Goal: Information Seeking & Learning: Learn about a topic

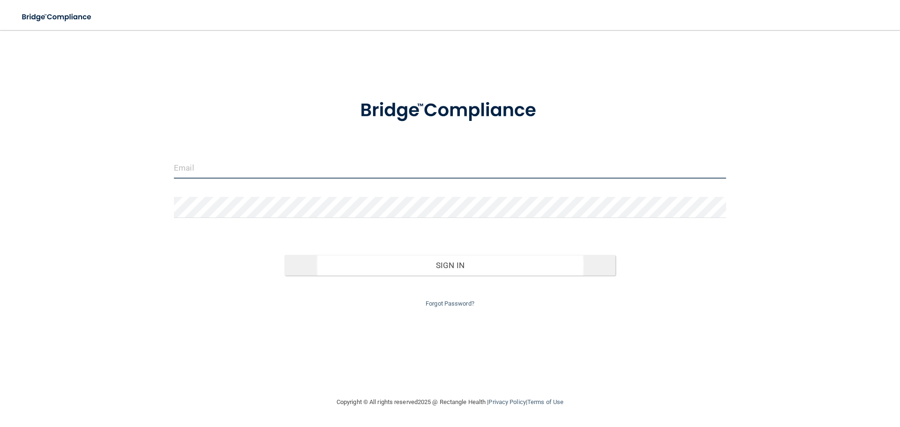
type input "[EMAIL_ADDRESS][DOMAIN_NAME]"
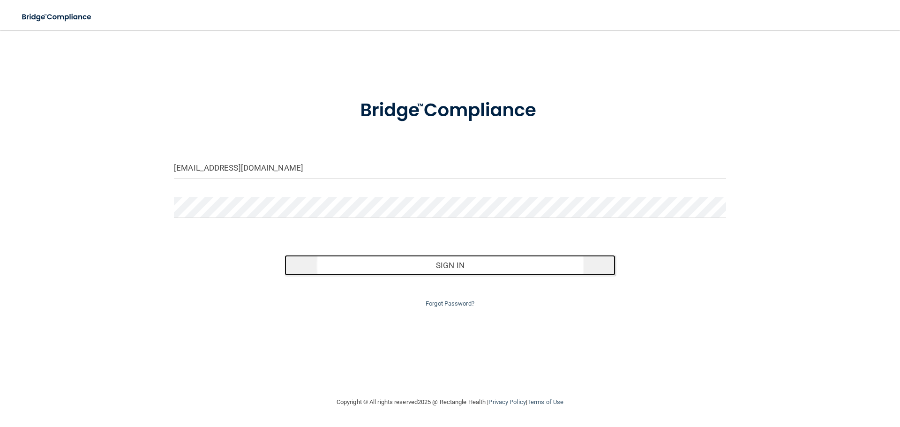
click at [419, 272] on button "Sign In" at bounding box center [450, 265] width 331 height 21
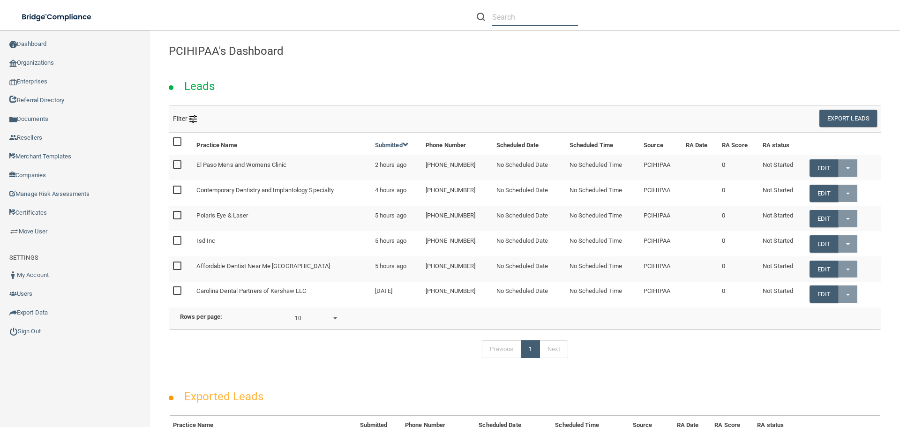
click at [507, 18] on input "text" at bounding box center [535, 16] width 86 height 17
click at [31, 65] on link "Organizations" at bounding box center [75, 62] width 151 height 19
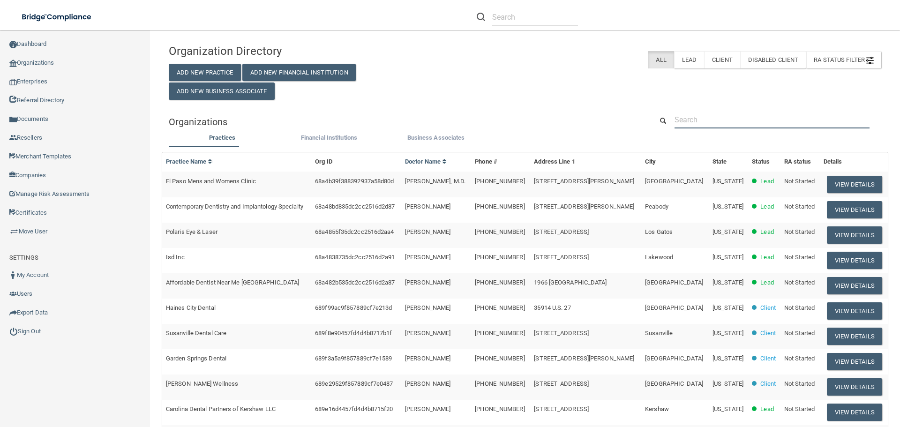
click at [728, 121] on input "text" at bounding box center [772, 119] width 195 height 17
paste input "Walnut Street Dental"
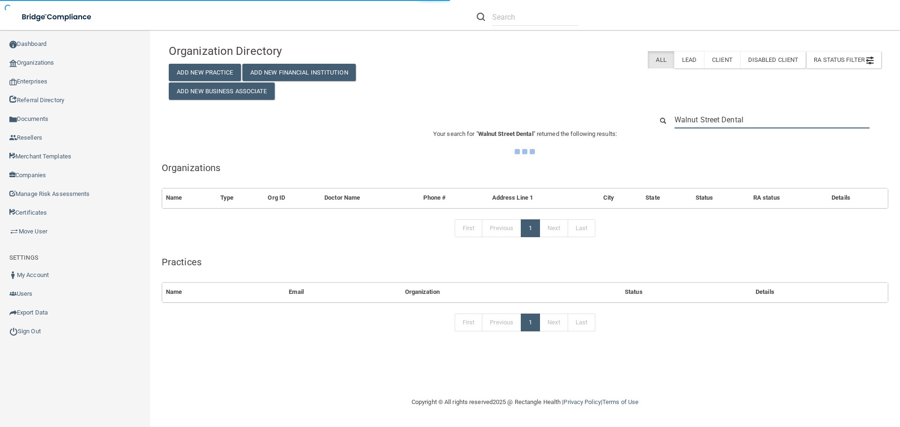
type input "Walnut Street Dental"
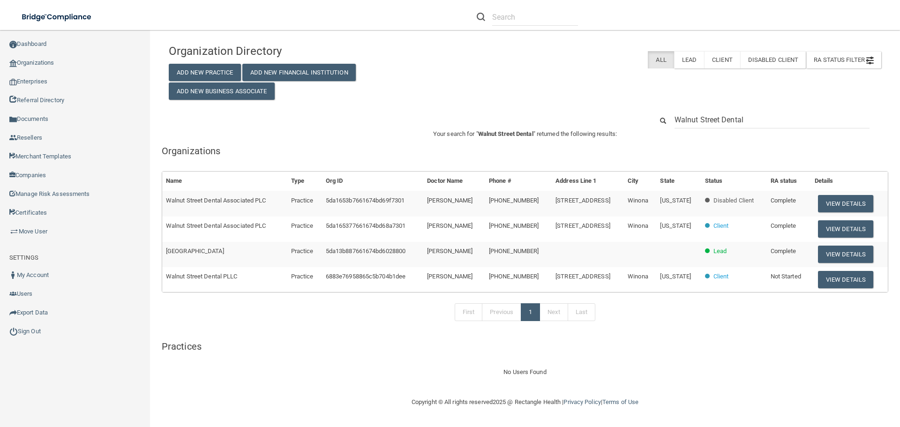
click at [770, 110] on div "Organization Directory Add New Practice Add New Financial Institution Add New B…" at bounding box center [525, 208] width 713 height 339
click at [768, 120] on input "Walnut Street Dental" at bounding box center [772, 119] width 195 height 17
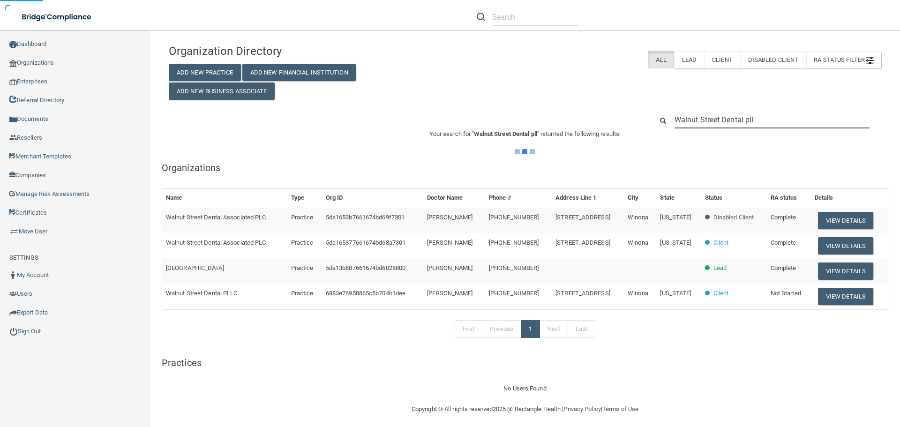
type input "Walnut Street Dental pllc"
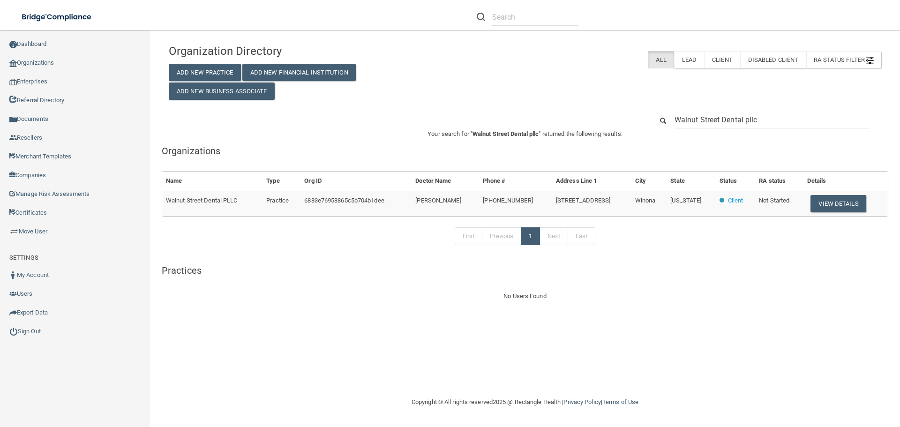
click at [223, 203] on span "Walnut Street Dental PLLC" at bounding box center [202, 200] width 72 height 7
click at [826, 198] on button "View Details" at bounding box center [838, 203] width 55 height 17
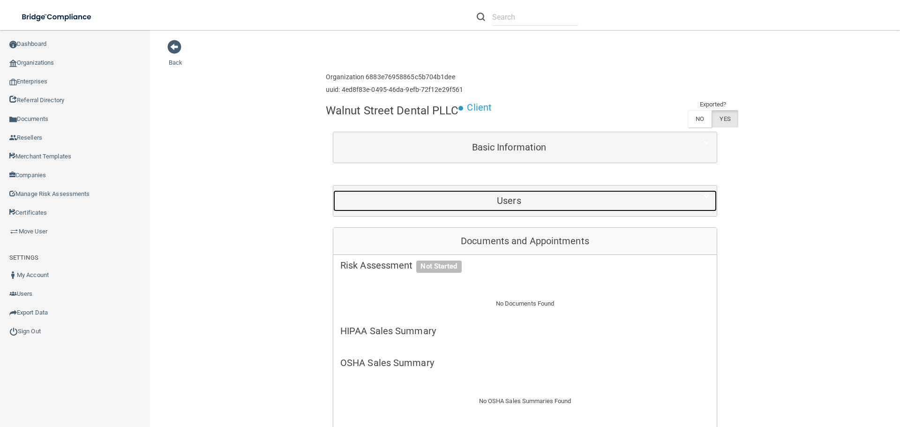
click at [625, 198] on h5 "Users" at bounding box center [509, 201] width 338 height 10
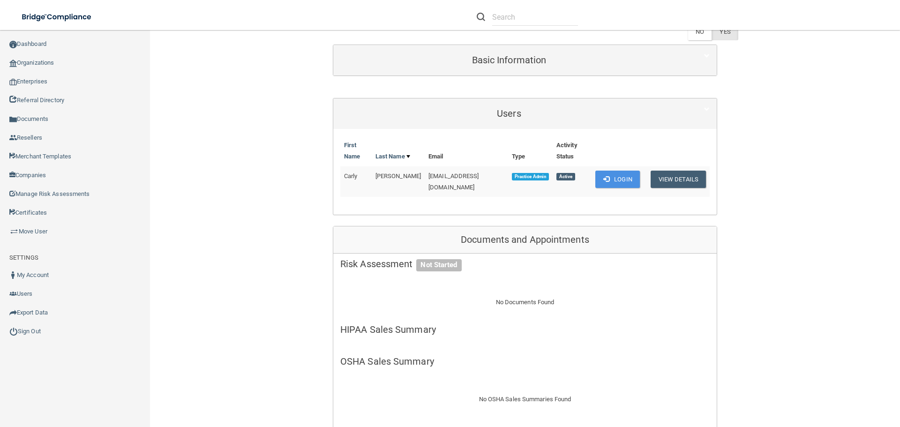
scroll to position [25, 0]
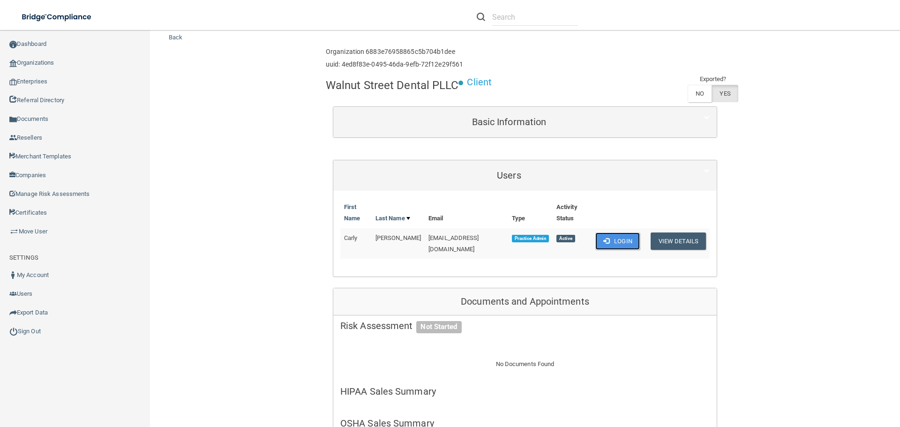
click at [617, 233] on button "Login" at bounding box center [617, 241] width 45 height 17
click at [45, 42] on link "Dashboard" at bounding box center [75, 44] width 151 height 19
click at [37, 330] on link "Sign Out" at bounding box center [75, 331] width 151 height 19
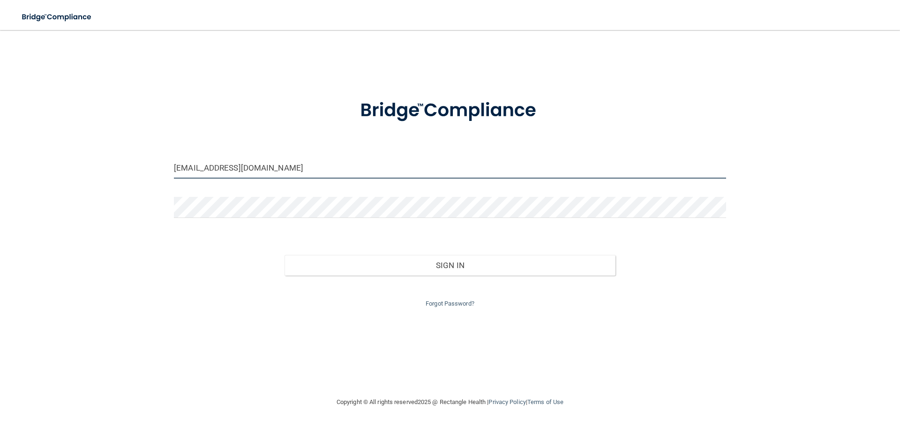
click at [376, 169] on input "aheld@rectanglehealth.com" at bounding box center [450, 168] width 552 height 21
drag, startPoint x: 298, startPoint y: 164, endPoint x: 296, endPoint y: 179, distance: 14.7
click at [298, 164] on input "aheld@rectanglehealth.net" at bounding box center [450, 168] width 552 height 21
type input "rectangleadam@gmail.com"
click at [346, 237] on div "Sign In" at bounding box center [450, 255] width 566 height 39
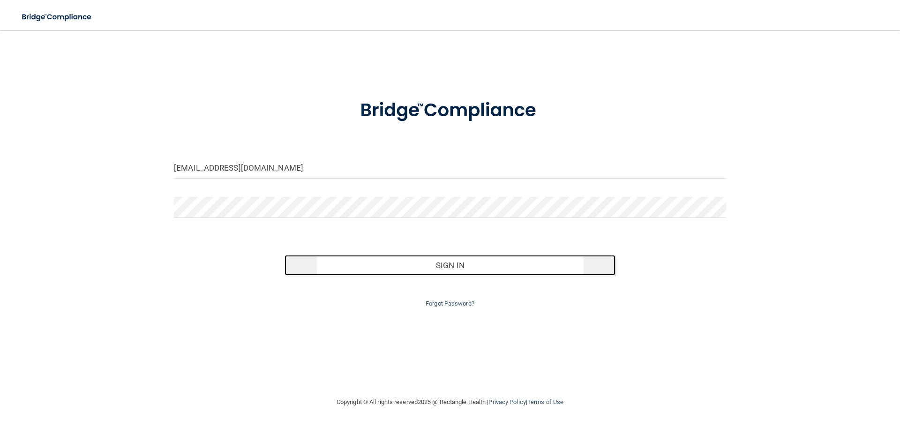
click at [351, 267] on button "Sign In" at bounding box center [450, 265] width 331 height 21
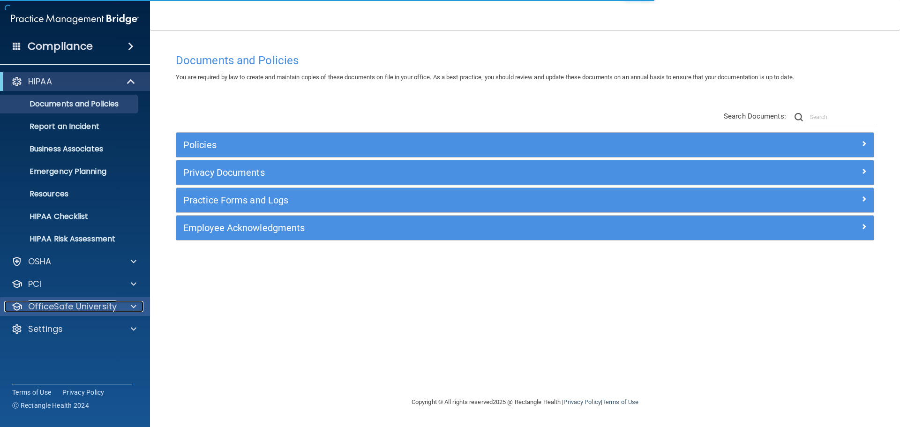
click at [105, 307] on p "OfficeSafe University" at bounding box center [72, 306] width 89 height 11
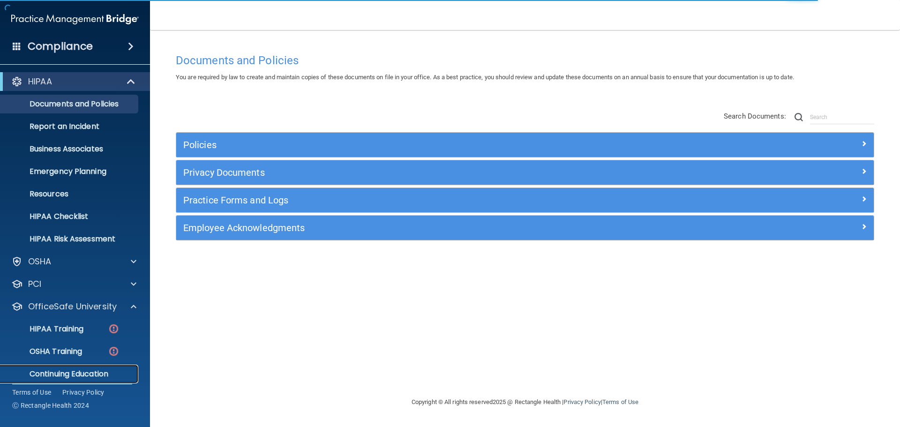
click at [51, 372] on p "Continuing Education" at bounding box center [70, 373] width 128 height 9
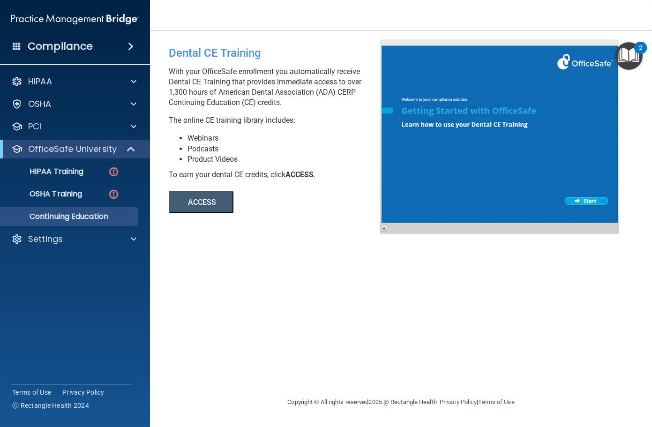
drag, startPoint x: 294, startPoint y: 148, endPoint x: 288, endPoint y: 148, distance: 6.1
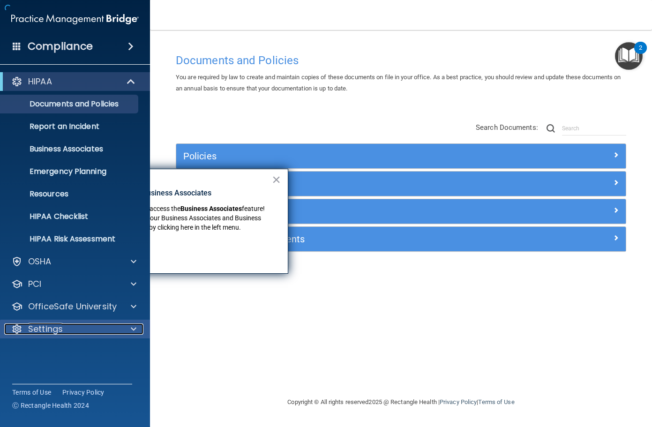
click at [85, 331] on div "Settings" at bounding box center [62, 329] width 116 height 11
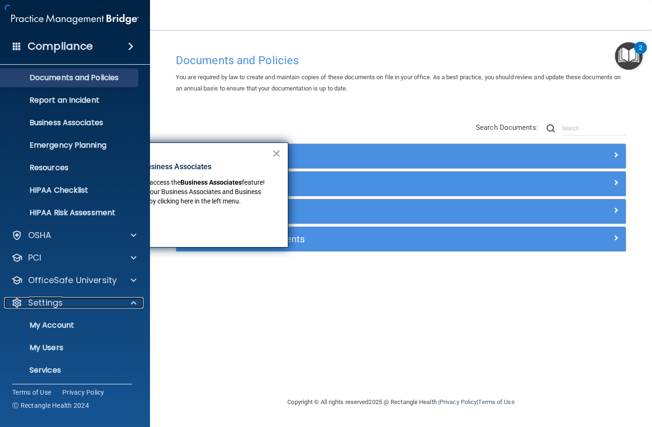
scroll to position [52, 0]
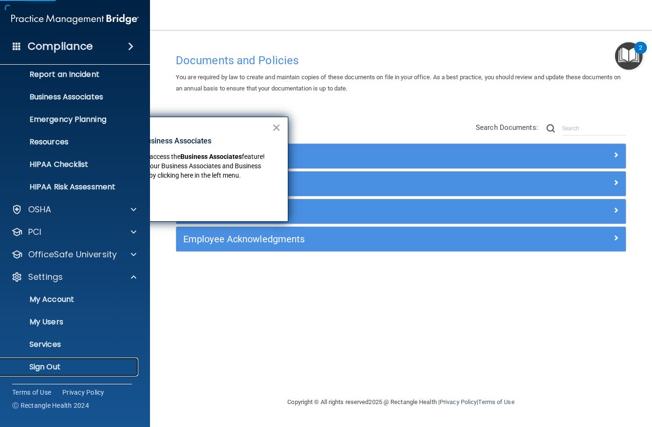
click at [49, 375] on link "Sign Out" at bounding box center [65, 367] width 148 height 19
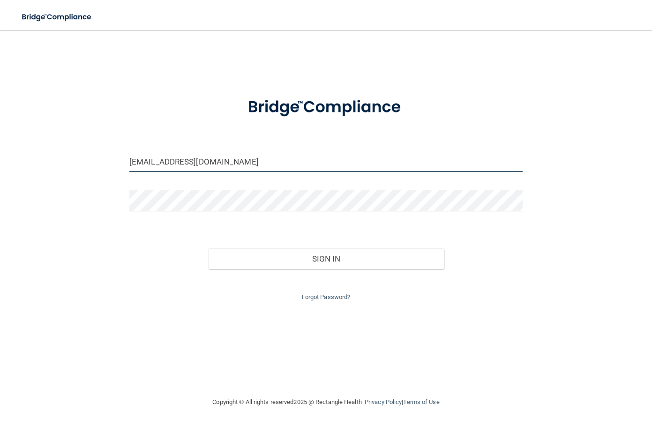
click at [290, 163] on input "rectangleadam@gmail.com" at bounding box center [325, 161] width 393 height 21
type input "aheld@rectanglehealth.com"
click at [285, 220] on form "aheld@rectanglehealth.com Invalid email/password. You don't have permission to …" at bounding box center [325, 194] width 393 height 217
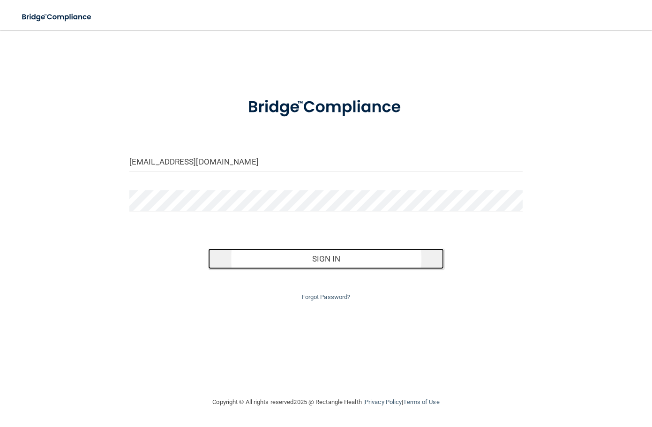
click at [319, 258] on button "Sign In" at bounding box center [326, 258] width 236 height 21
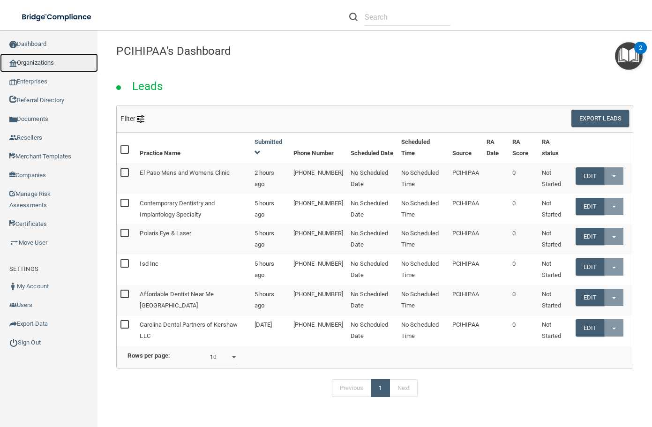
click at [42, 60] on link "Organizations" at bounding box center [49, 62] width 98 height 19
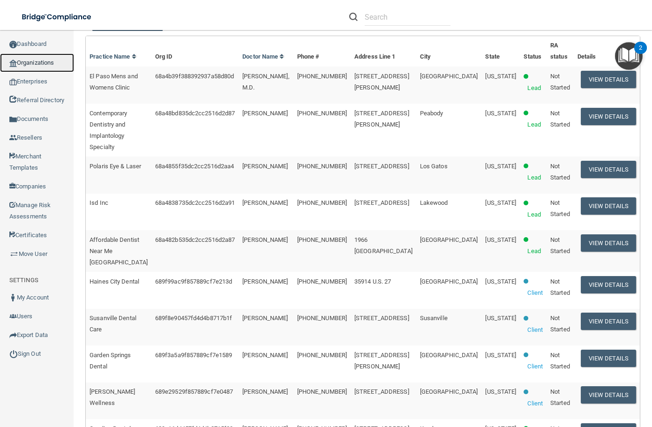
scroll to position [141, 0]
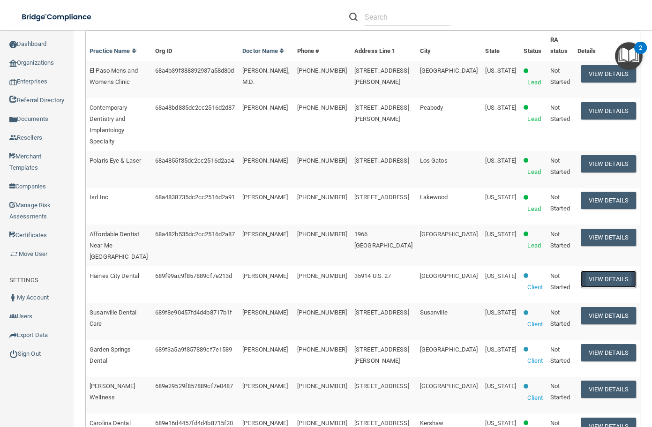
click at [612, 271] on button "View Details" at bounding box center [608, 279] width 55 height 17
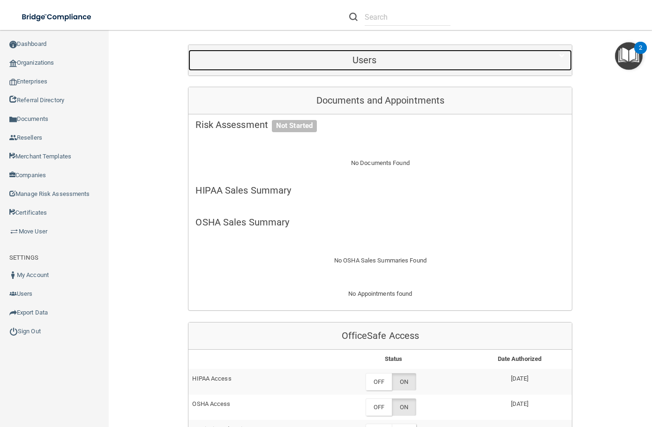
click at [362, 50] on div "Users" at bounding box center [364, 60] width 352 height 21
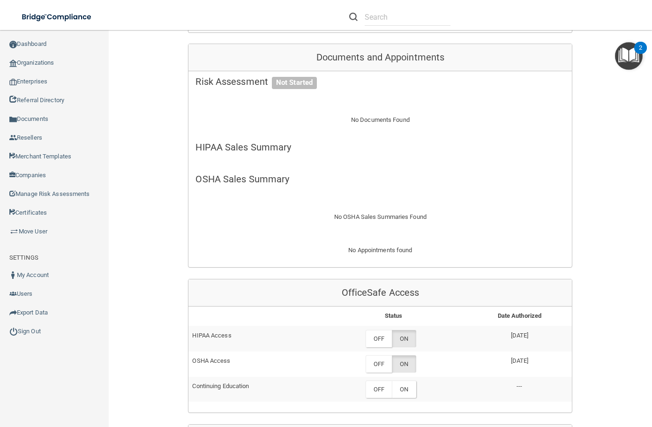
scroll to position [47, 0]
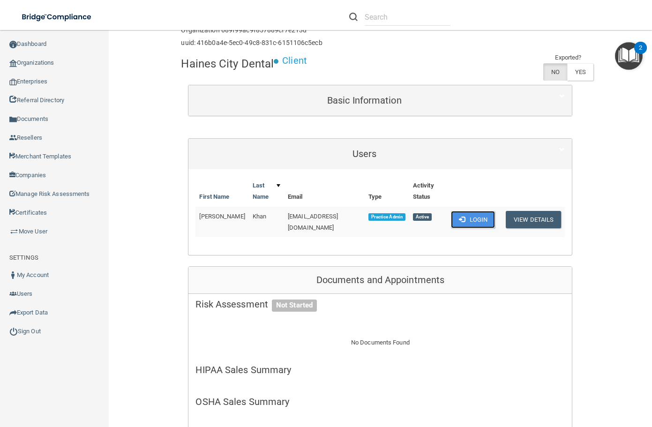
click at [476, 214] on button "Login" at bounding box center [473, 219] width 45 height 17
click at [50, 63] on link "Organizations" at bounding box center [54, 62] width 109 height 19
click at [40, 332] on link "Sign Out" at bounding box center [54, 331] width 109 height 19
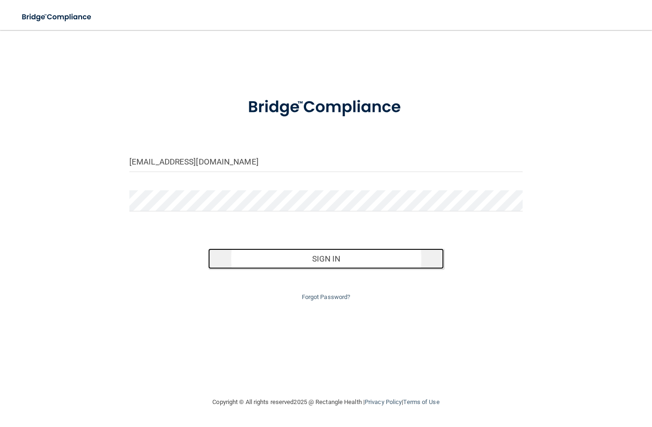
click at [293, 263] on button "Sign In" at bounding box center [326, 258] width 236 height 21
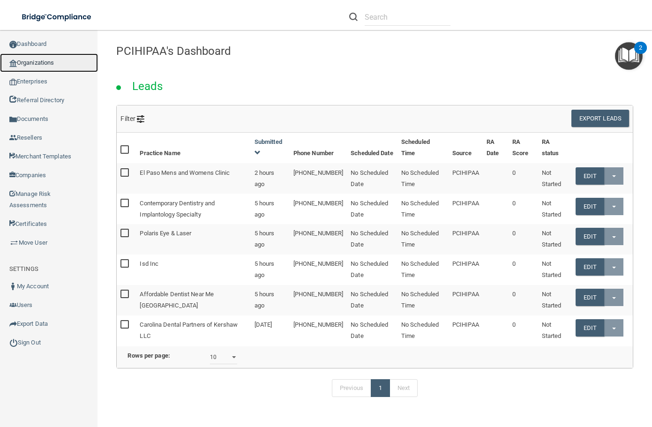
click at [64, 62] on link "Organizations" at bounding box center [49, 62] width 98 height 19
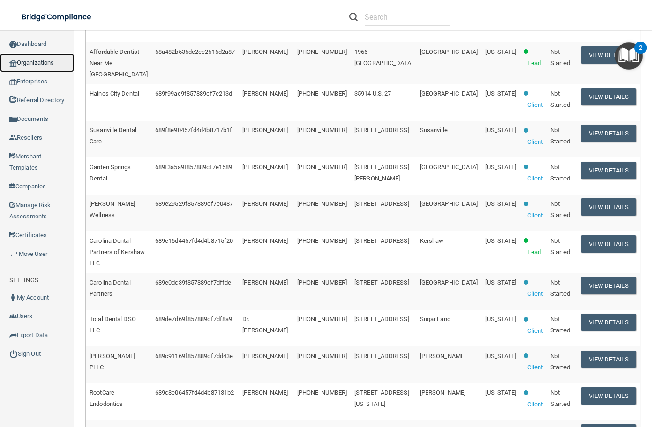
scroll to position [375, 0]
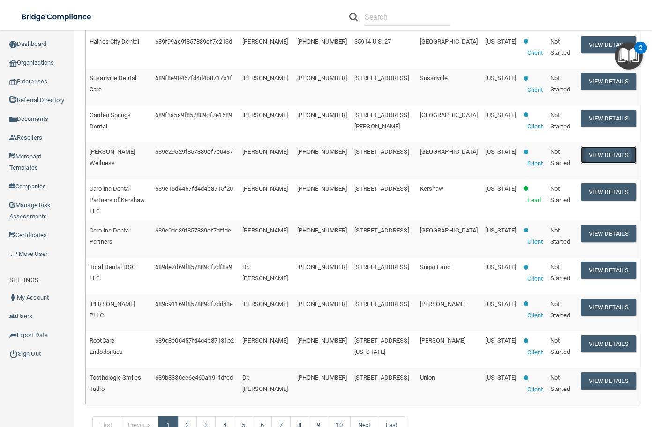
click at [593, 146] on button "View Details" at bounding box center [608, 154] width 55 height 17
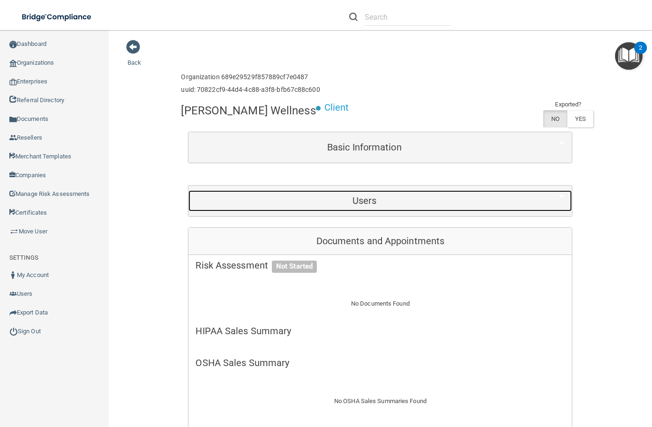
click at [379, 200] on h5 "Users" at bounding box center [365, 201] width 338 height 10
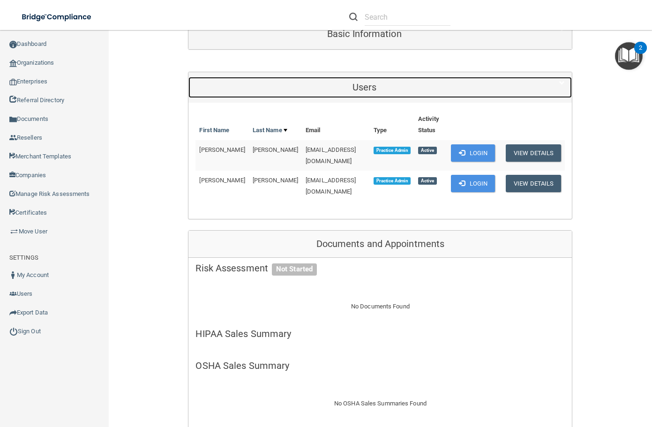
scroll to position [141, 0]
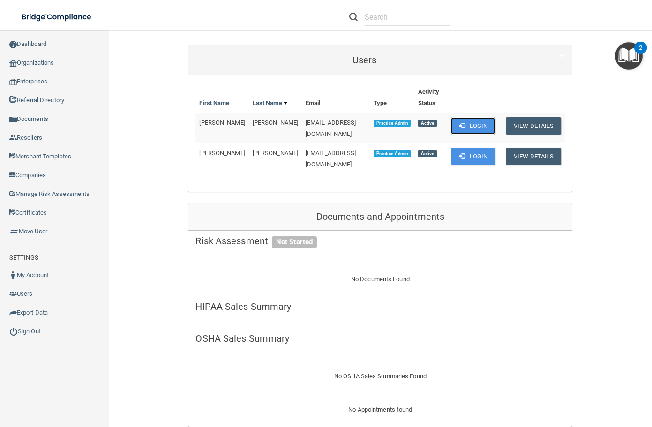
click at [459, 123] on span at bounding box center [462, 125] width 6 height 6
click at [26, 329] on link "Sign Out" at bounding box center [54, 331] width 109 height 19
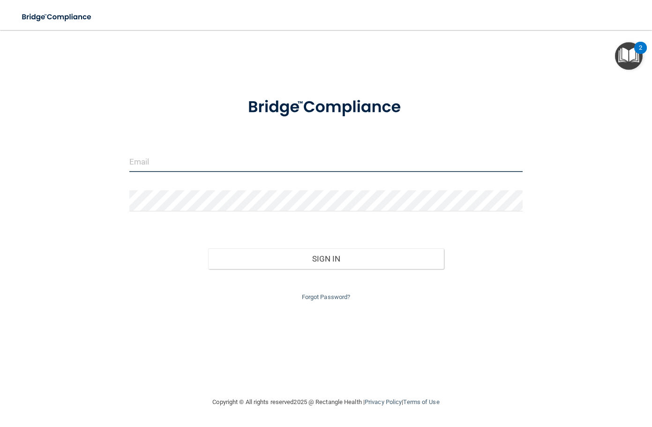
type input "aheld@rectanglehealth.com"
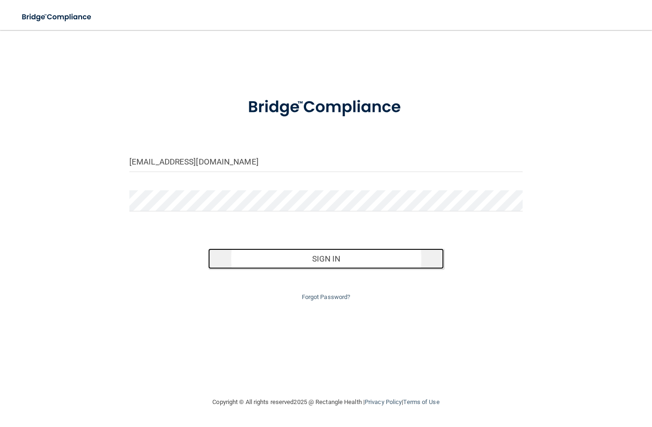
click at [315, 258] on button "Sign In" at bounding box center [326, 258] width 236 height 21
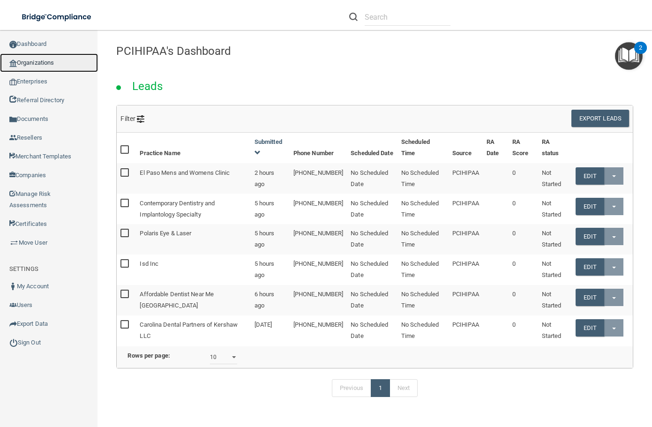
click at [50, 66] on link "Organizations" at bounding box center [49, 62] width 98 height 19
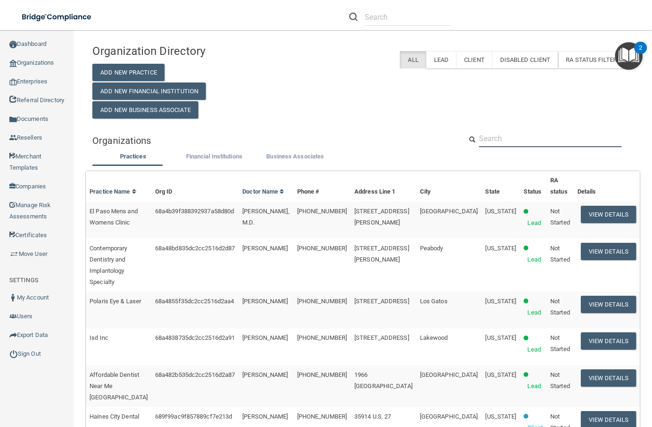
click at [530, 139] on input "text" at bounding box center [550, 138] width 143 height 17
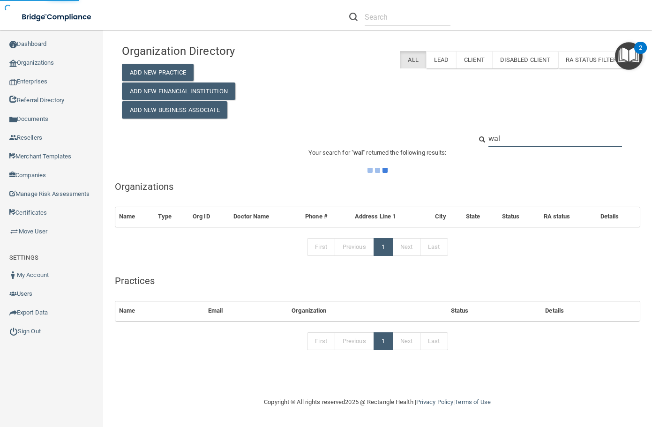
type input "Walnut Street Dental pllc"
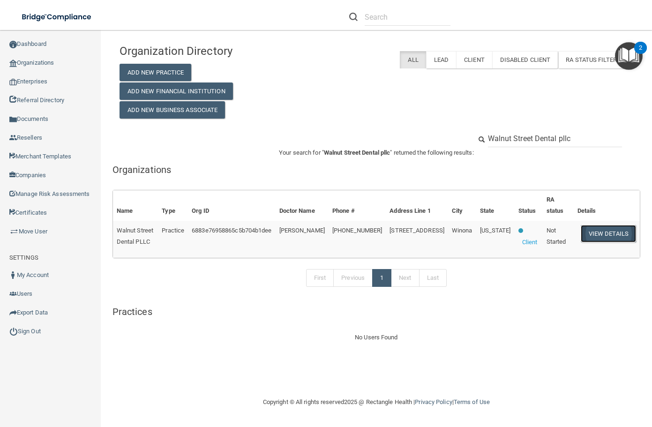
click at [601, 231] on button "View Details" at bounding box center [608, 233] width 55 height 17
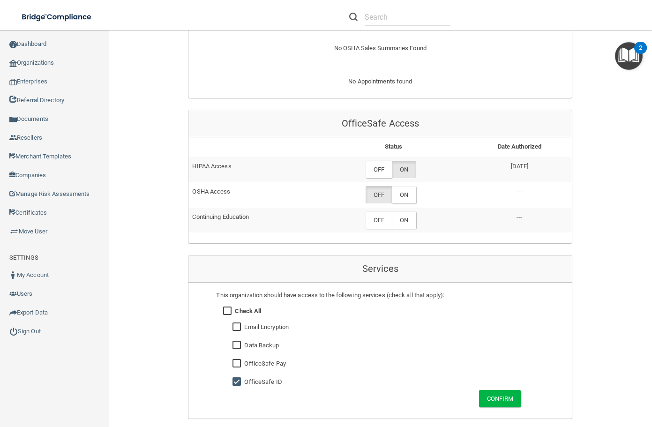
scroll to position [375, 0]
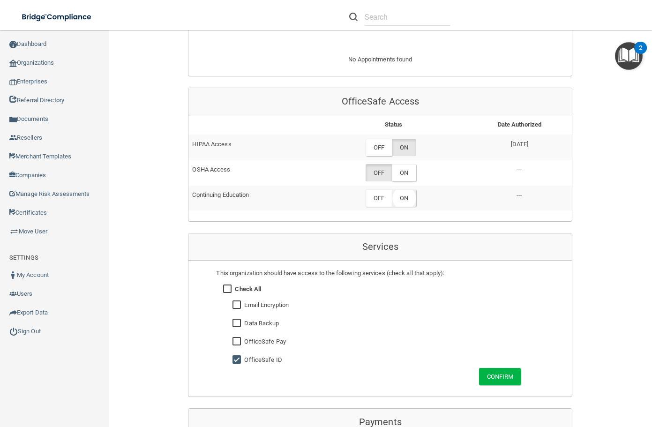
click at [405, 195] on label "ON" at bounding box center [404, 197] width 24 height 17
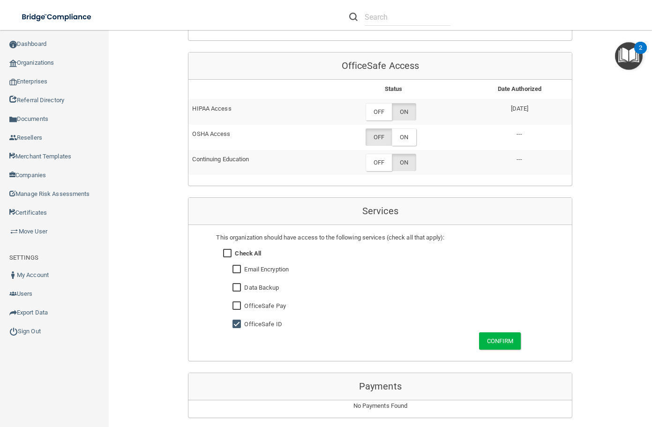
scroll to position [422, 0]
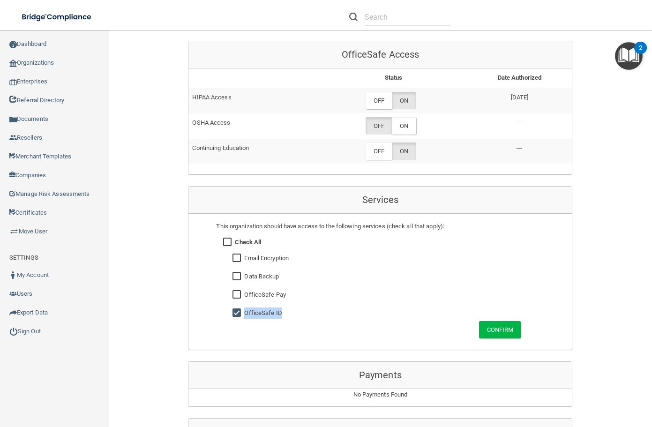
drag, startPoint x: 518, startPoint y: 331, endPoint x: 578, endPoint y: 311, distance: 63.3
click at [551, 318] on div "This organization should have access to the following services (check all that …" at bounding box center [380, 276] width 342 height 125
click at [587, 307] on div "Back Enterprise » Organization 6883e76958865c5b704b1dee uuid: 4ed8f83e-0495-46d…" at bounding box center [381, 98] width 506 height 963
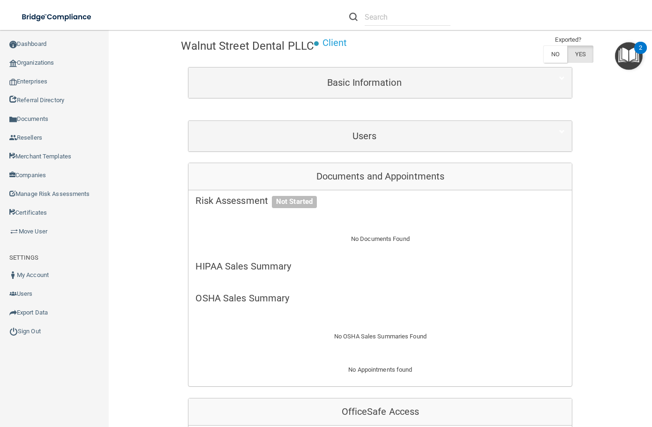
scroll to position [0, 0]
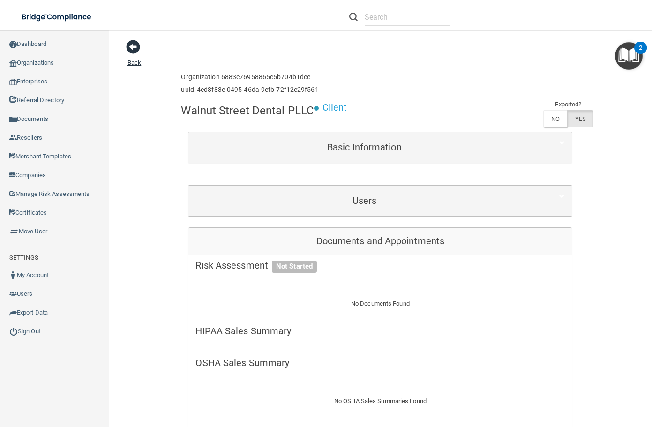
click at [130, 63] on link "Back" at bounding box center [135, 57] width 14 height 18
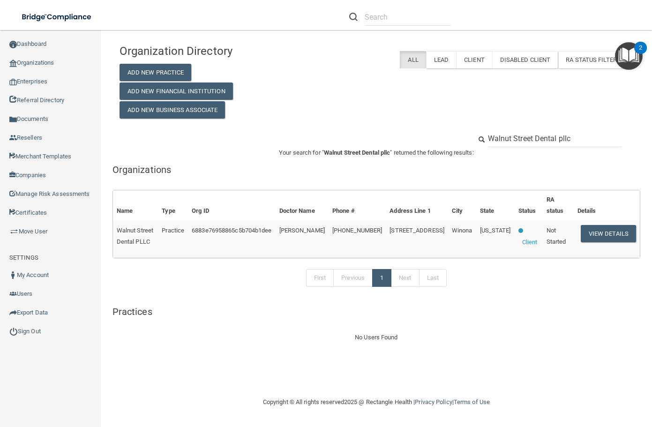
click at [573, 140] on input "Walnut Street Dental pllc" at bounding box center [555, 138] width 135 height 17
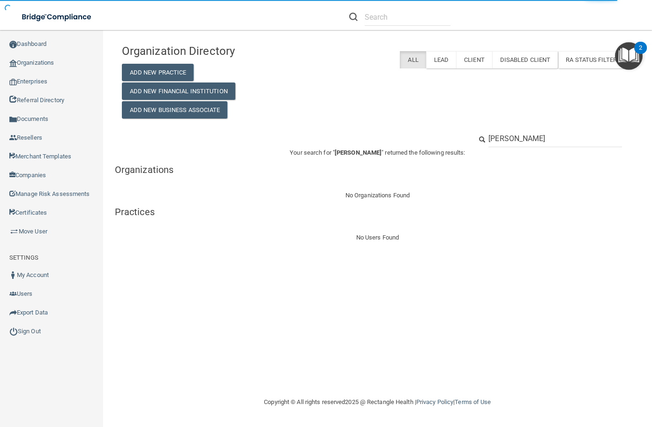
type input "adam held"
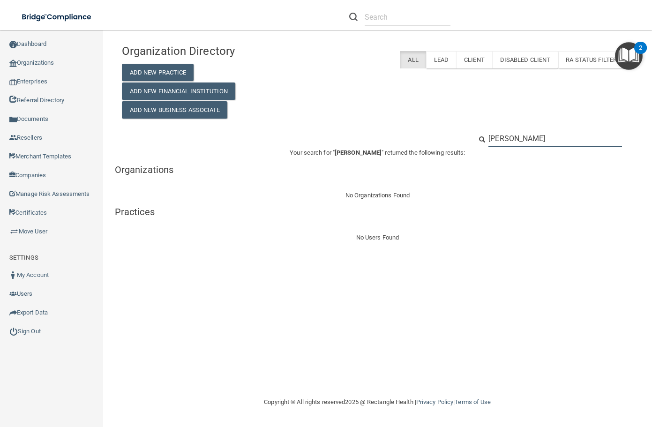
drag, startPoint x: 510, startPoint y: 136, endPoint x: 411, endPoint y: 139, distance: 99.0
click at [414, 139] on div "adam held" at bounding box center [378, 138] width 526 height 17
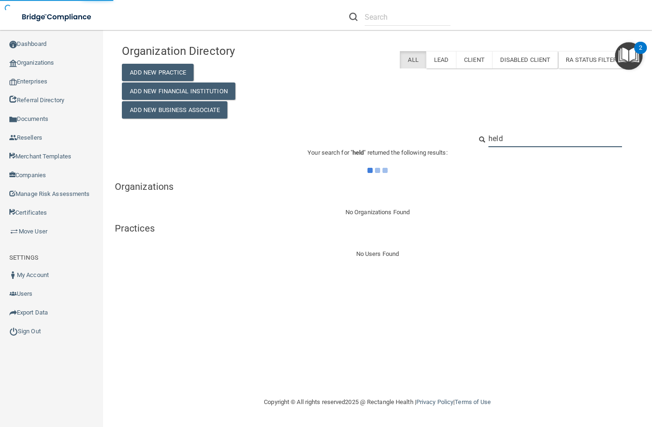
type input "held"
click at [400, 108] on div "Organization Directory Add New Practice Add New Financial Institution Add New B…" at bounding box center [378, 78] width 526 height 79
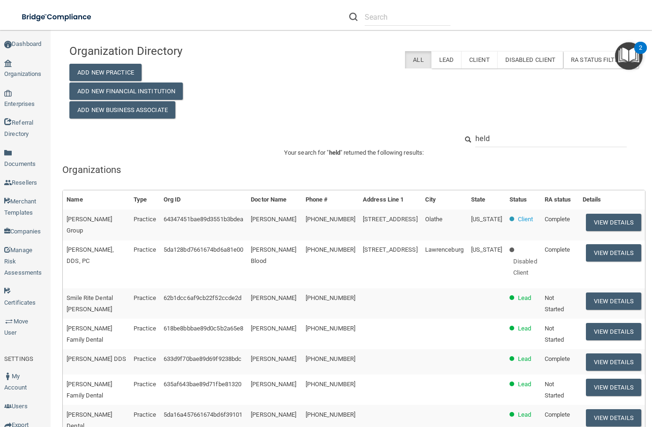
click at [505, 139] on input "held" at bounding box center [550, 138] width 151 height 17
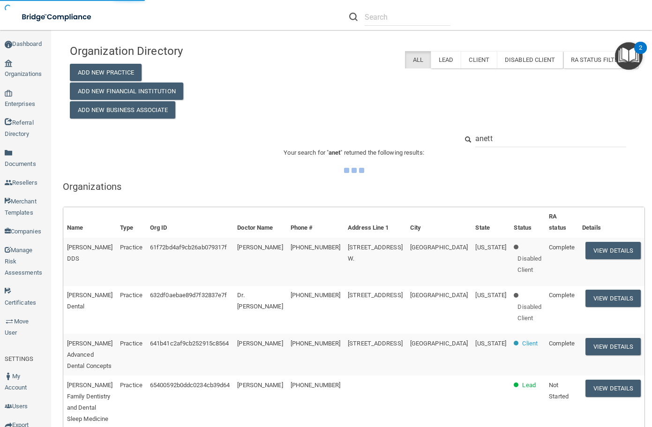
type input "anette"
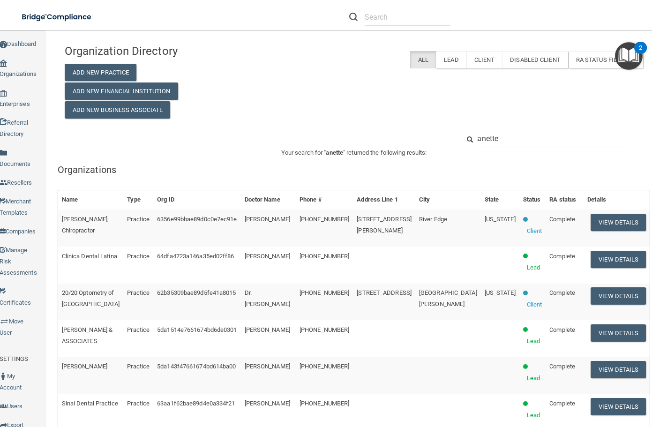
click at [373, 107] on div "Organization Directory Add New Practice Add New Financial Institution Add New B…" at bounding box center [354, 78] width 593 height 79
click at [514, 138] on input "anette" at bounding box center [554, 138] width 154 height 17
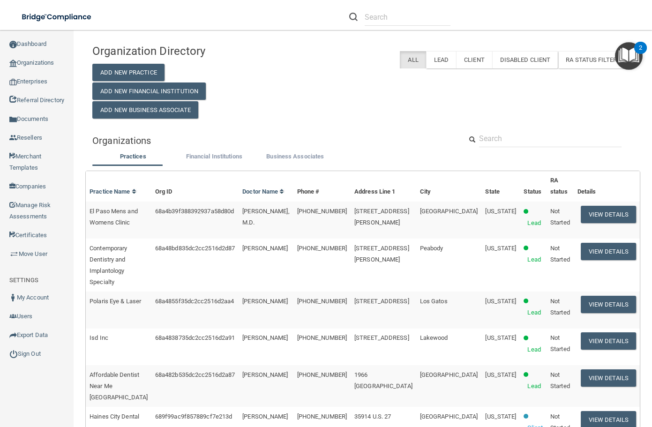
click at [314, 90] on div "Organization Directory Add New Practice Add New Financial Institution Add New B…" at bounding box center [362, 78] width 555 height 79
click at [485, 94] on div "Organization Directory Add New Practice Add New Financial Institution Add New B…" at bounding box center [362, 78] width 555 height 79
click at [445, 111] on div "Organization Directory Add New Practice Add New Financial Institution Add New B…" at bounding box center [362, 78] width 555 height 79
click at [369, 117] on div "Organization Directory Add New Practice Add New Financial Institution Add New B…" at bounding box center [362, 78] width 555 height 79
click at [533, 142] on input "text" at bounding box center [550, 138] width 143 height 17
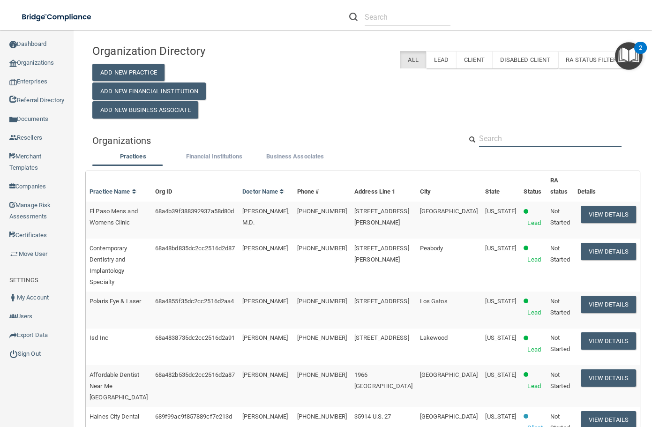
type input "Walnut Street Dental pllc"
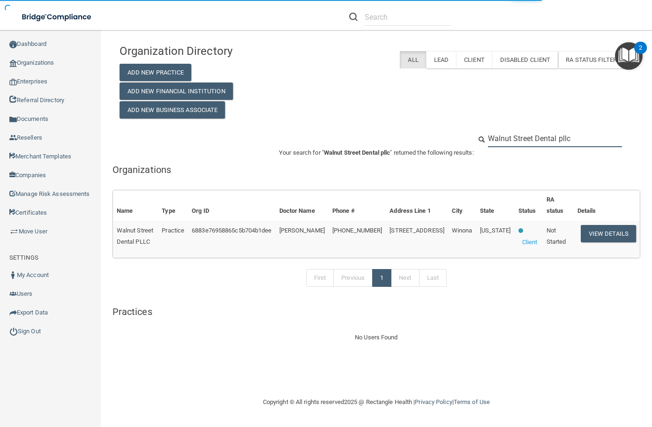
drag, startPoint x: 579, startPoint y: 142, endPoint x: 436, endPoint y: 127, distance: 143.8
click at [436, 127] on div "Organization Directory Add New Practice Add New Financial Institution Add New B…" at bounding box center [377, 191] width 514 height 304
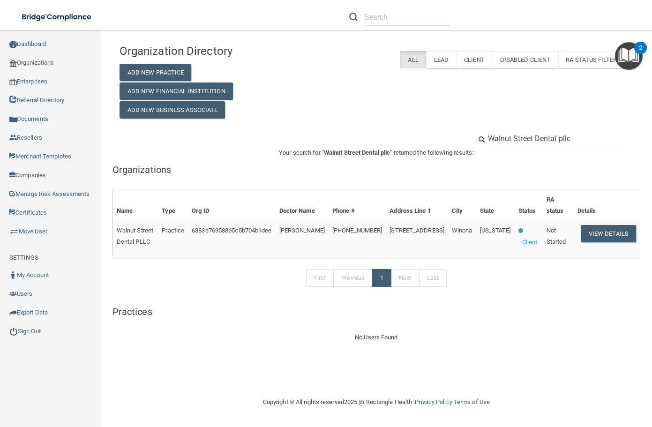
click at [522, 140] on input "Walnut Street Dental pllc" at bounding box center [555, 138] width 135 height 17
click at [413, 72] on div "Organization Directory Add New Practice Add New Financial Institution Add New B…" at bounding box center [377, 78] width 528 height 79
click at [25, 232] on link "Move User" at bounding box center [50, 231] width 101 height 19
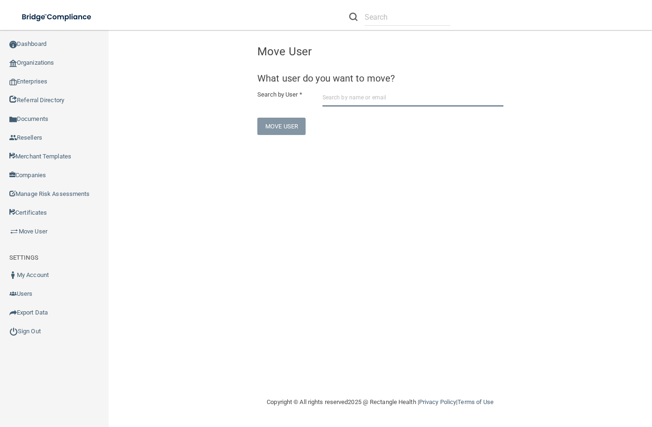
click at [355, 89] on input "text" at bounding box center [413, 97] width 181 height 17
type input "rectangleadam"
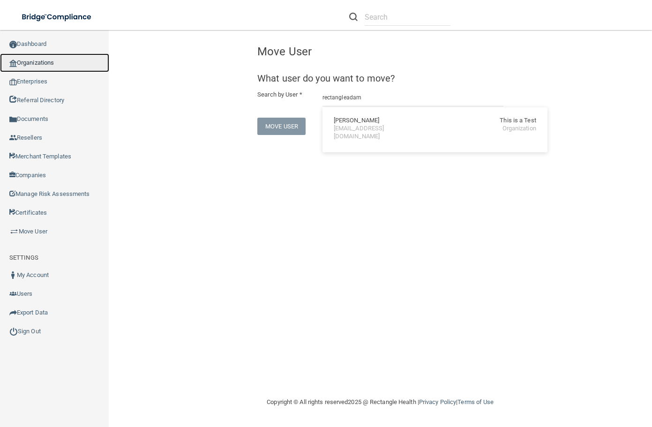
click at [51, 58] on link "Organizations" at bounding box center [54, 62] width 109 height 19
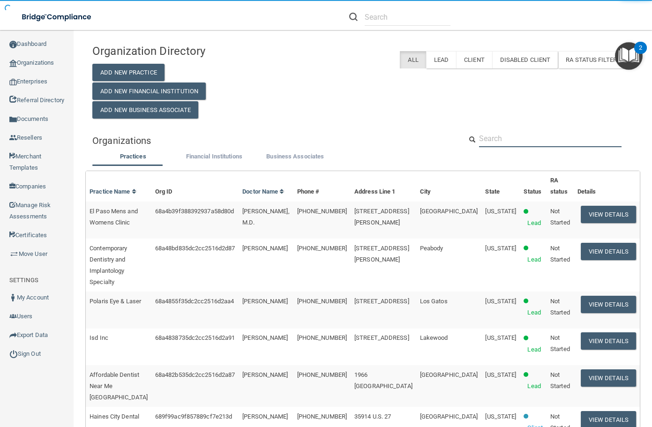
click at [512, 141] on input "text" at bounding box center [550, 138] width 143 height 17
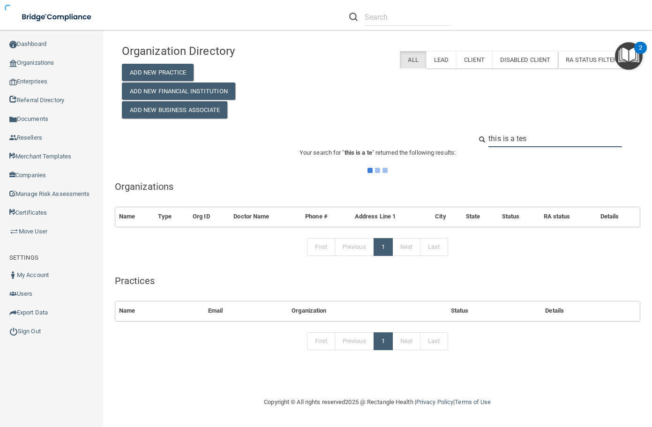
type input "this is a test"
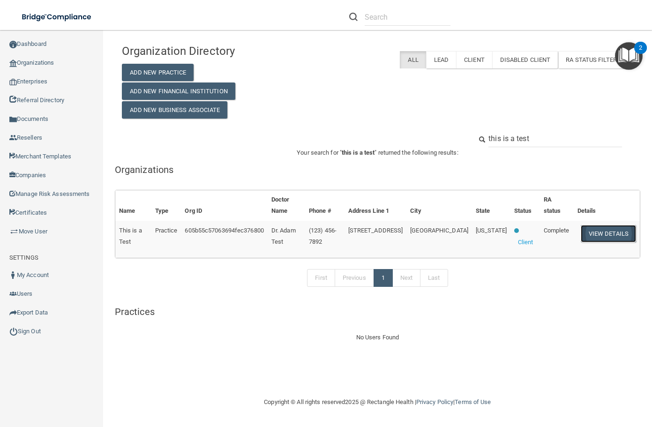
click at [598, 232] on button "View Details" at bounding box center [608, 233] width 55 height 17
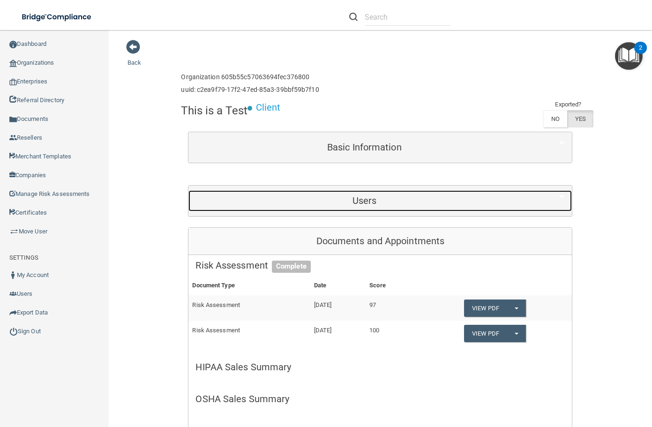
click at [499, 203] on h5 "Users" at bounding box center [365, 201] width 338 height 10
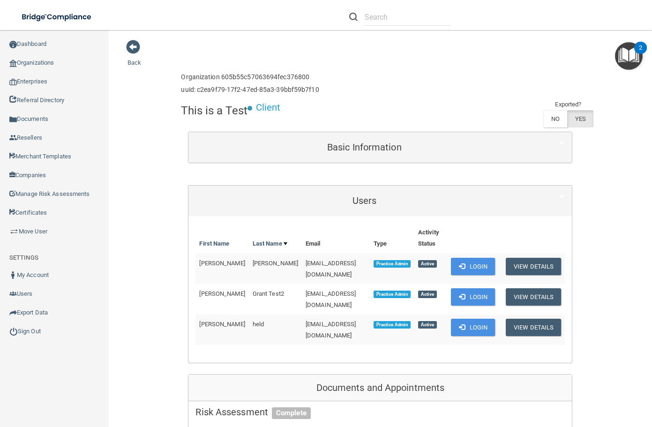
drag, startPoint x: 587, startPoint y: 179, endPoint x: 595, endPoint y: 187, distance: 11.3
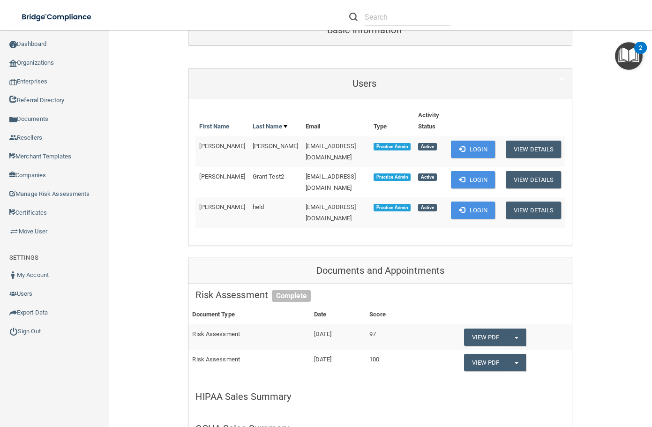
scroll to position [141, 0]
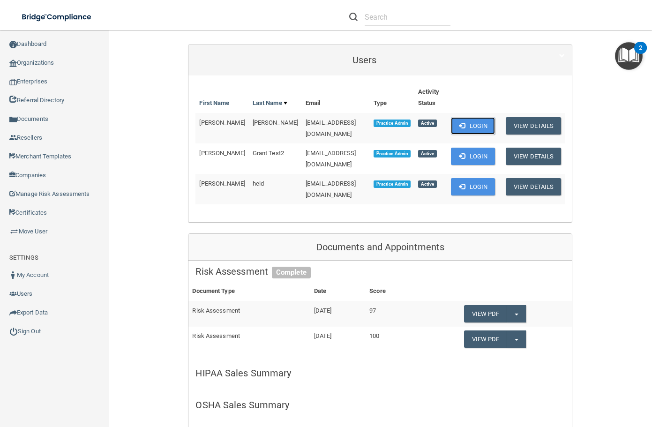
click at [465, 130] on button "Login" at bounding box center [473, 125] width 45 height 17
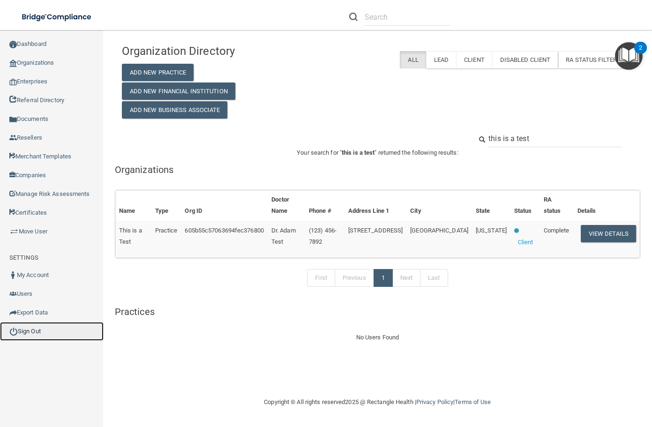
click at [24, 334] on link "Sign Out" at bounding box center [52, 331] width 104 height 19
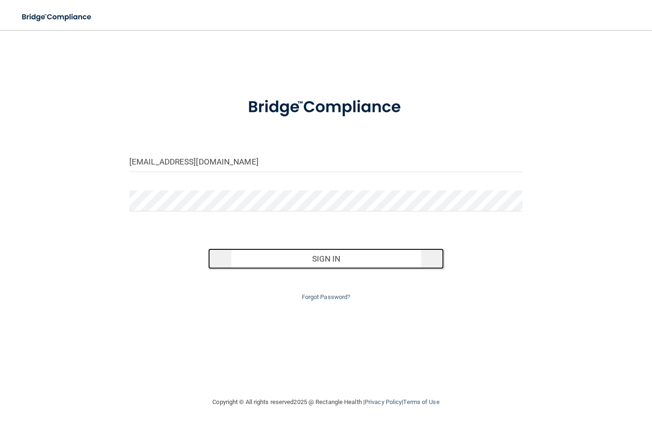
click at [324, 255] on button "Sign In" at bounding box center [326, 258] width 236 height 21
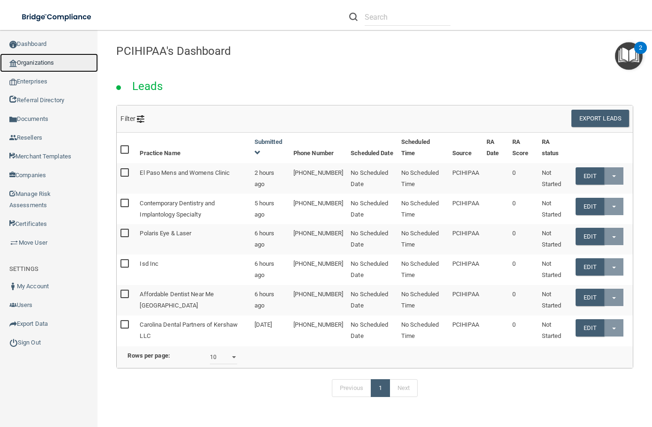
click at [45, 62] on link "Organizations" at bounding box center [49, 62] width 98 height 19
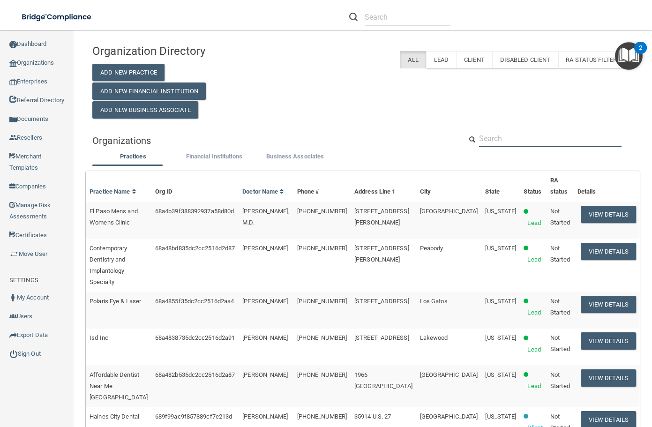
click at [504, 135] on input "text" at bounding box center [550, 138] width 143 height 17
paste input "Walnut Street Dental pllc"
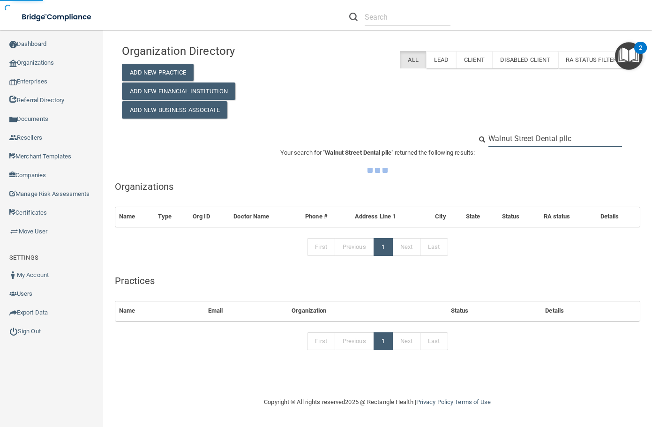
type input "Walnut Street Dental pllc"
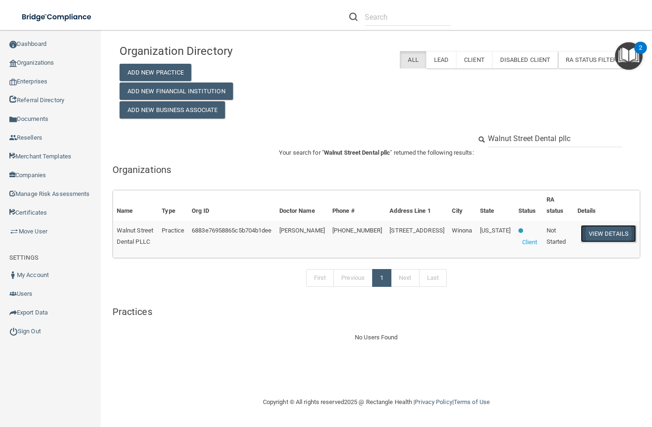
click at [600, 232] on button "View Details" at bounding box center [608, 233] width 55 height 17
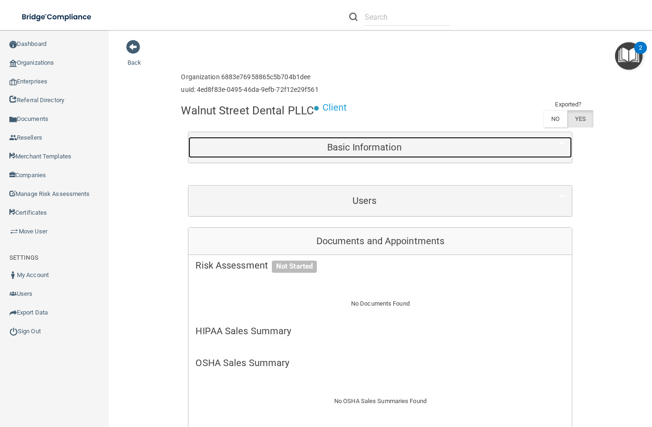
click at [407, 147] on h5 "Basic Information" at bounding box center [365, 147] width 338 height 10
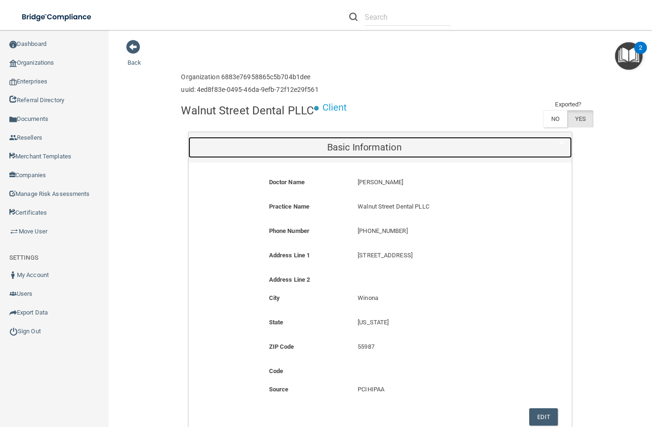
click at [407, 147] on h5 "Basic Information" at bounding box center [365, 147] width 338 height 10
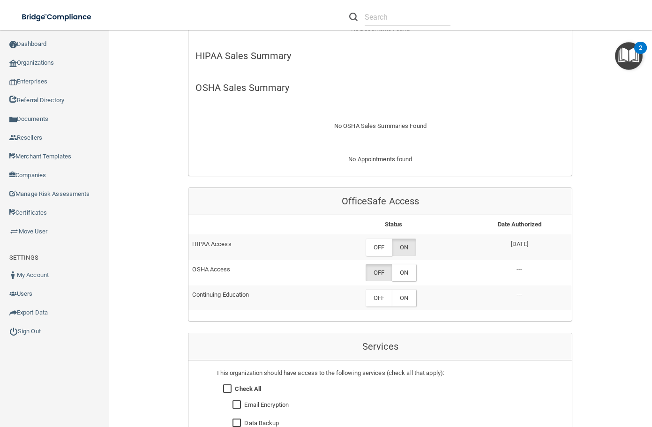
scroll to position [281, 0]
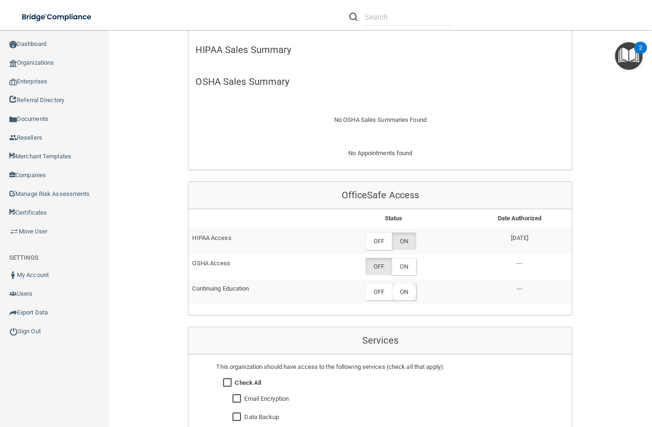
click at [400, 292] on label "ON" at bounding box center [404, 291] width 24 height 17
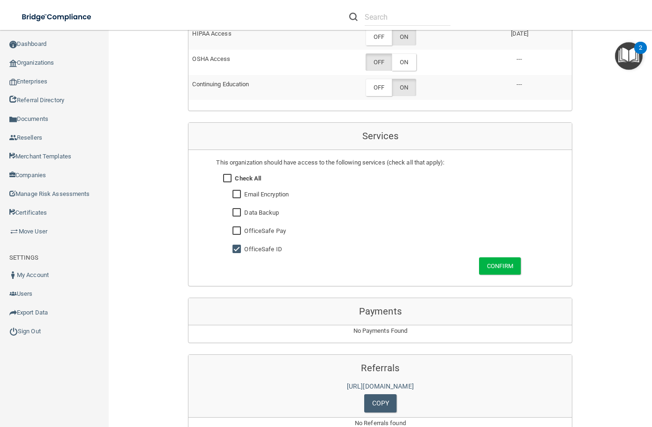
scroll to position [516, 0]
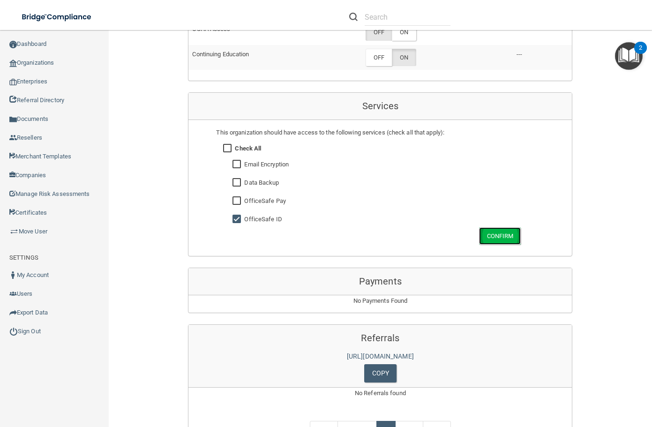
click at [494, 239] on button "Confirm" at bounding box center [500, 235] width 42 height 17
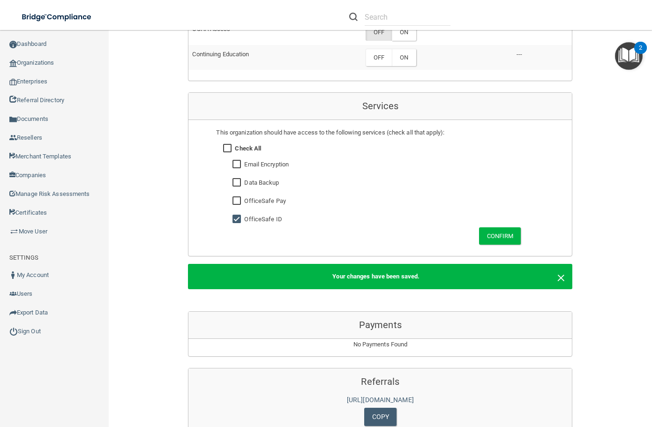
click at [560, 276] on button "×" at bounding box center [561, 276] width 8 height 11
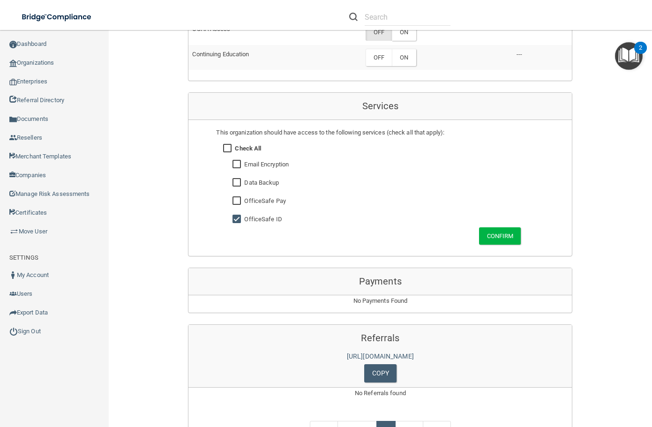
click at [427, 253] on div "Services This organization should have access to the following services (check …" at bounding box center [380, 174] width 384 height 164
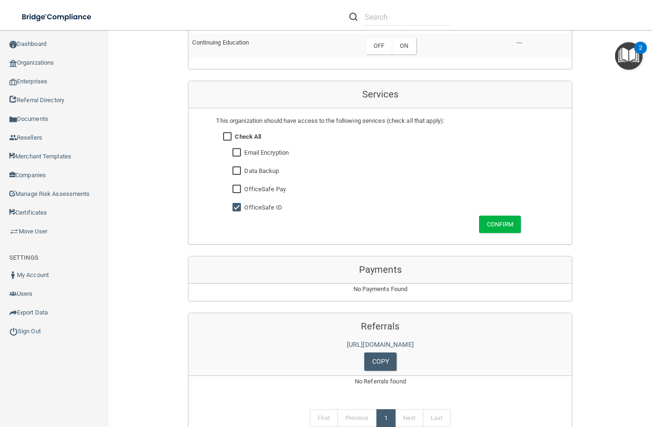
scroll to position [378, 0]
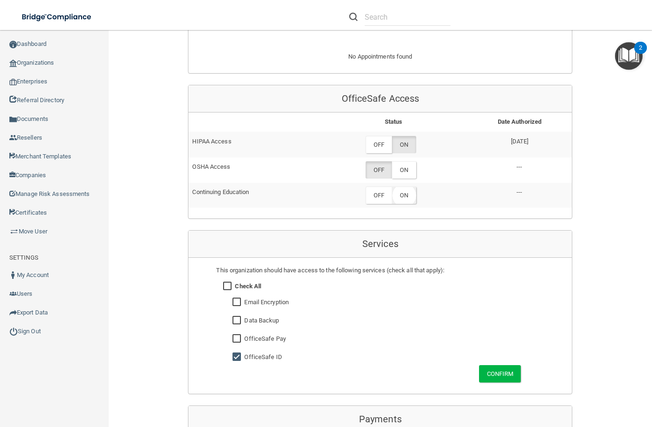
click at [400, 190] on label "ON" at bounding box center [404, 195] width 24 height 17
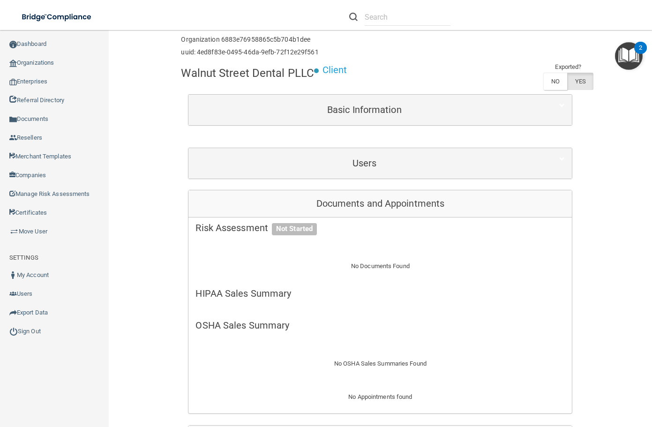
scroll to position [0, 0]
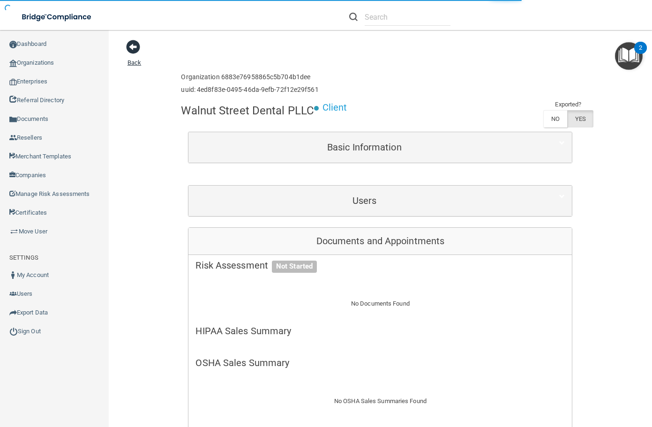
click at [135, 63] on link "Back" at bounding box center [135, 57] width 14 height 18
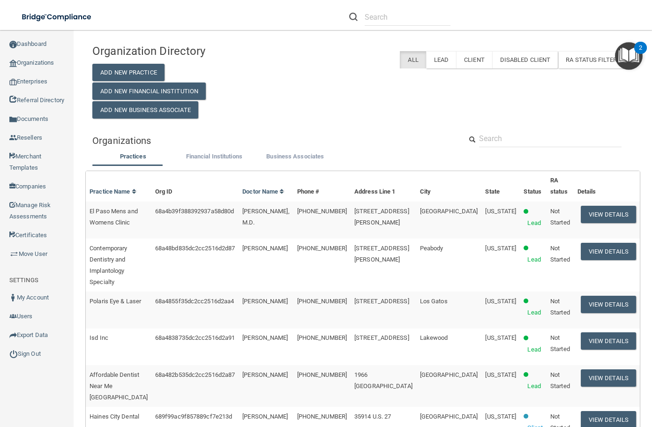
click at [536, 134] on input "text" at bounding box center [550, 138] width 143 height 17
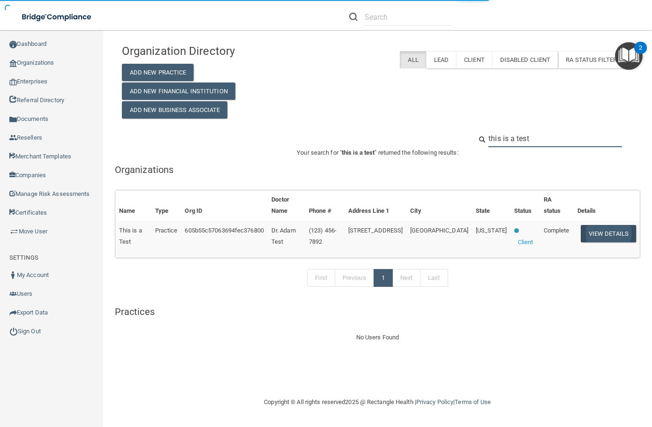
type input "this is a test"
click at [582, 232] on button "View Details" at bounding box center [608, 233] width 55 height 17
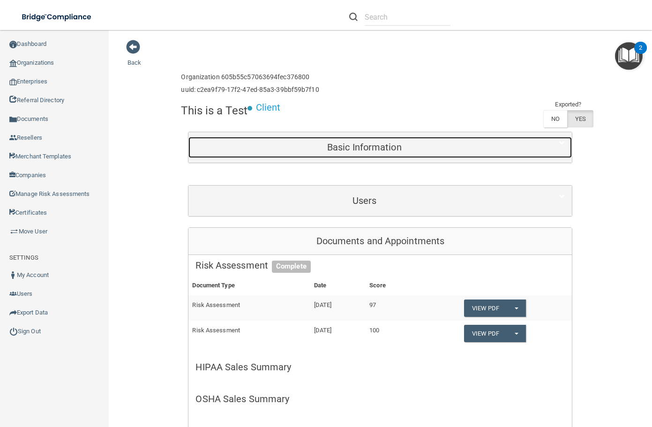
drag, startPoint x: 429, startPoint y: 142, endPoint x: 423, endPoint y: 149, distance: 9.6
click at [429, 142] on div "Basic Information" at bounding box center [364, 147] width 352 height 21
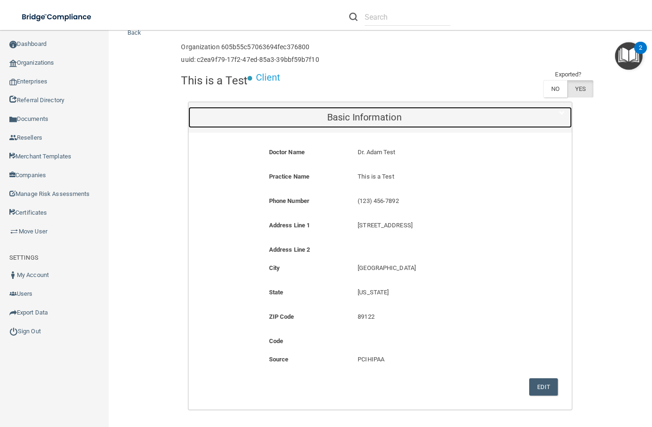
scroll to position [47, 0]
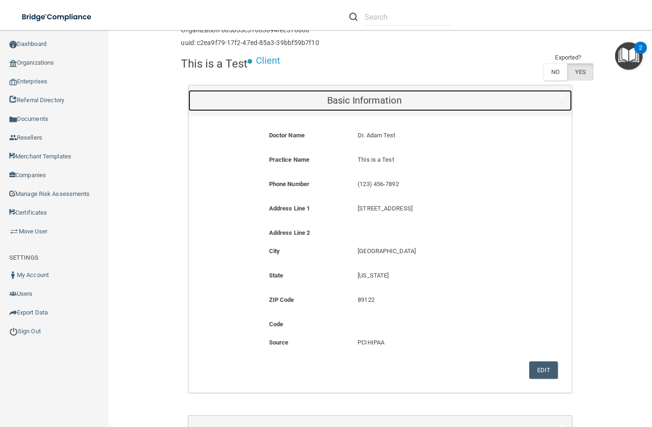
click at [366, 98] on h5 "Basic Information" at bounding box center [365, 100] width 338 height 10
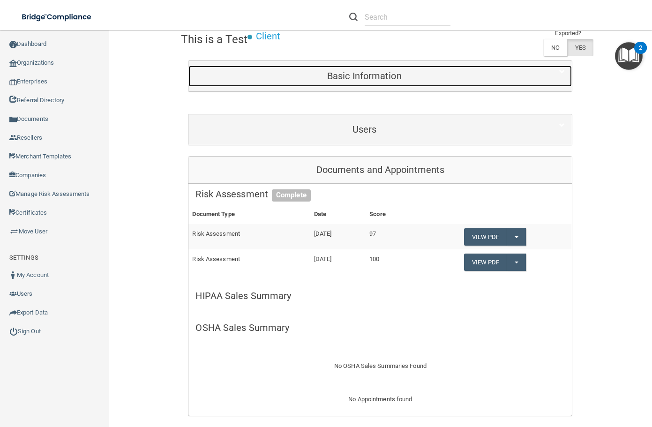
scroll to position [0, 0]
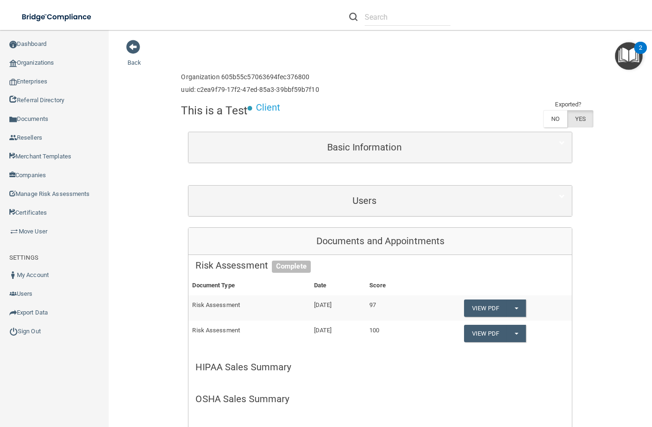
click at [48, 232] on link "Move User" at bounding box center [54, 231] width 109 height 19
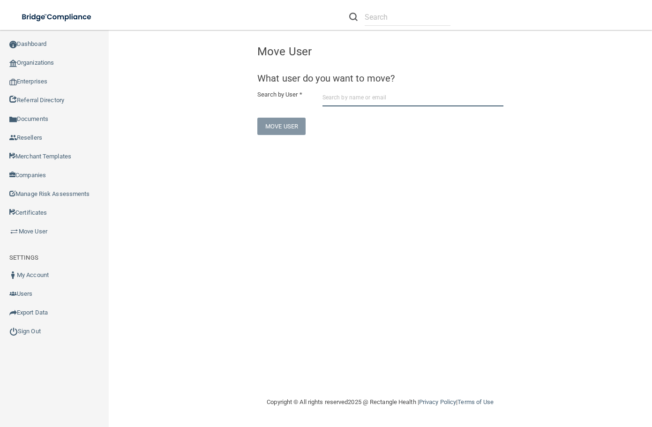
click at [383, 102] on input "text" at bounding box center [413, 97] width 181 height 17
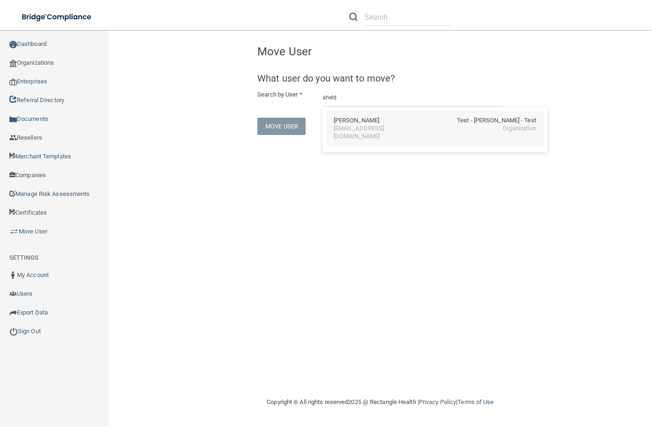
click at [427, 125] on div "Adam Held Test - Dr. Anette Johansson - Test" at bounding box center [435, 121] width 203 height 8
type input "Adam Held"
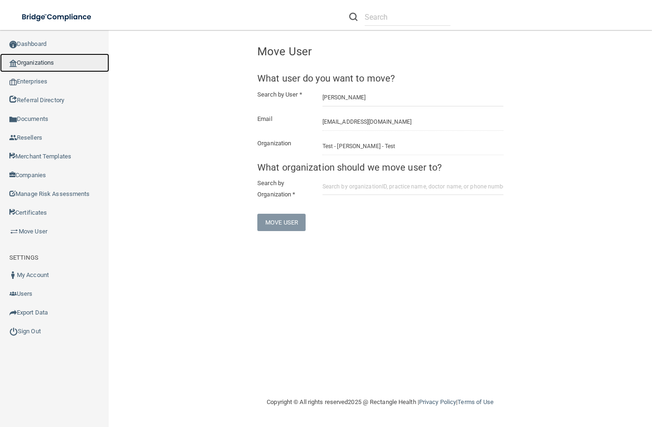
click at [46, 64] on link "Organizations" at bounding box center [54, 62] width 109 height 19
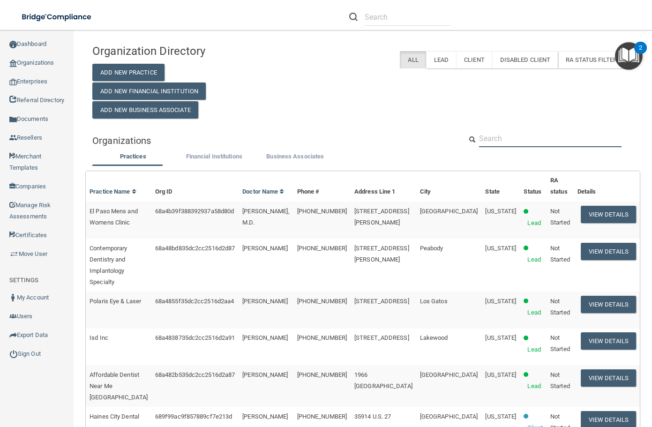
click at [557, 138] on input "text" at bounding box center [550, 138] width 143 height 17
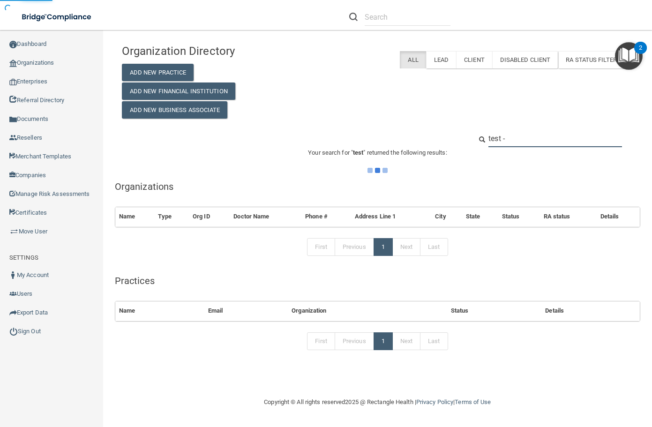
type input "test -"
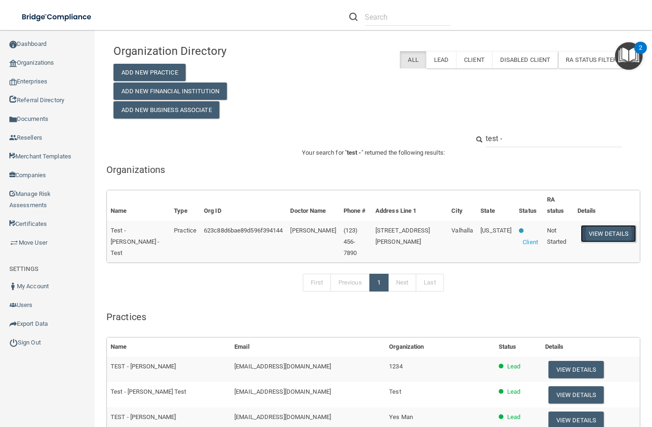
click at [581, 230] on button "View Details" at bounding box center [608, 233] width 55 height 17
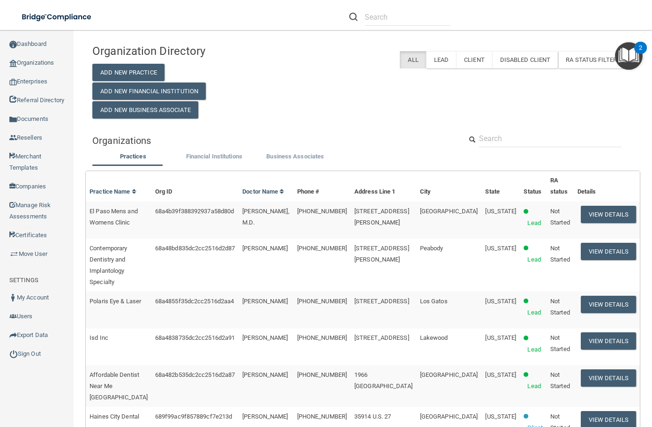
click at [447, 90] on div "Organization Directory Add New Practice Add New Financial Institution Add New B…" at bounding box center [362, 78] width 555 height 79
click at [410, 108] on div "Organization Directory Add New Practice Add New Financial Institution Add New B…" at bounding box center [362, 78] width 555 height 79
click at [357, 114] on div "Organization Directory Add New Practice Add New Financial Institution Add New B…" at bounding box center [362, 78] width 555 height 79
click at [519, 134] on input "text" at bounding box center [550, 138] width 143 height 17
type input "Walnut Street Dental pllc"
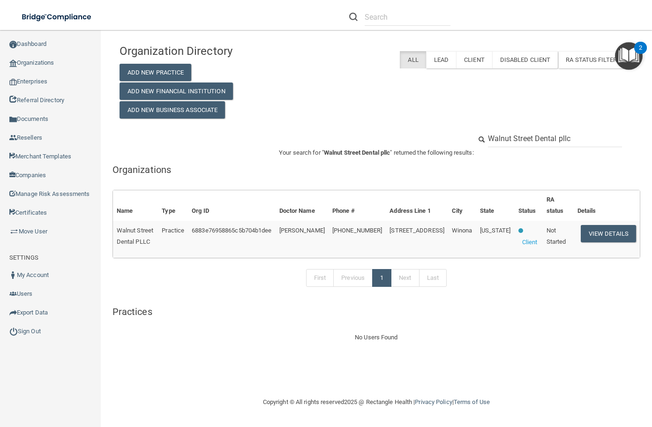
click at [275, 237] on td "6883e76958865c5b704b1dee" at bounding box center [231, 239] width 87 height 37
click at [624, 233] on button "View Details" at bounding box center [608, 233] width 55 height 17
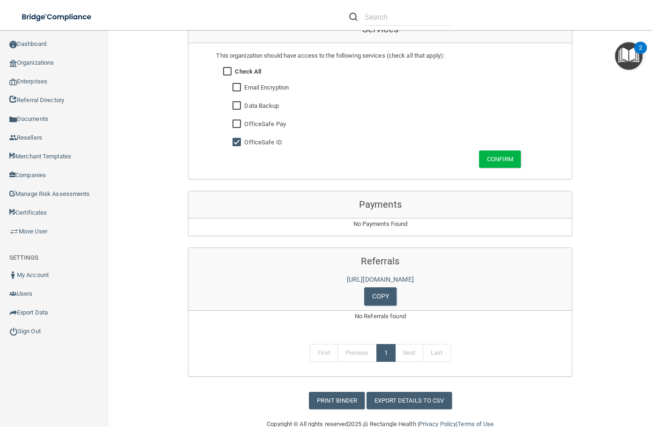
scroll to position [612, 0]
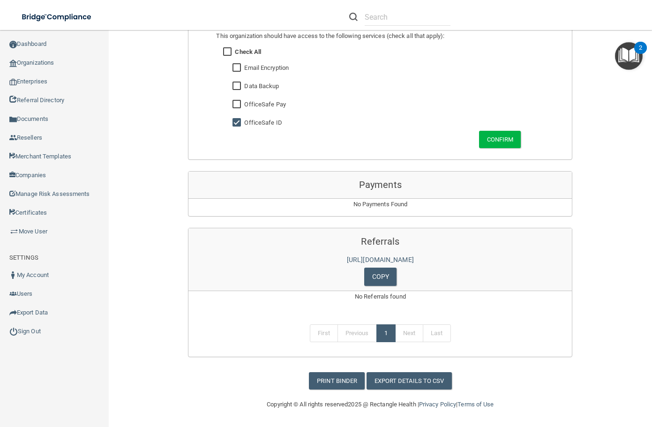
click at [458, 344] on div "First Previous 1 Next Last" at bounding box center [380, 335] width 398 height 43
click at [364, 343] on div "First Previous 1 Next Last" at bounding box center [380, 335] width 398 height 43
click at [294, 330] on div "First Previous 1 Next Last" at bounding box center [380, 335] width 398 height 43
click at [290, 301] on div "No Referrals found" at bounding box center [380, 302] width 384 height 23
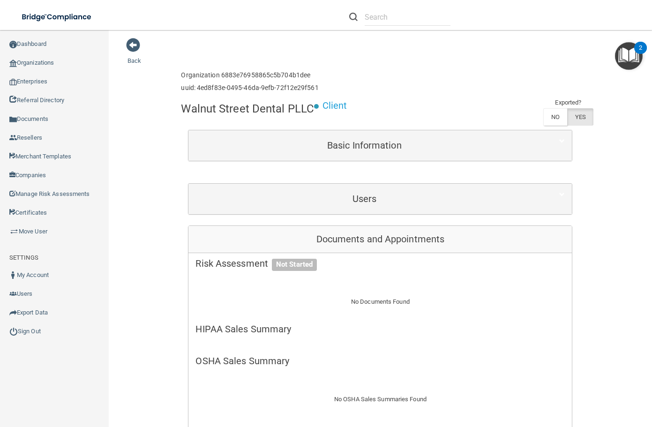
scroll to position [0, 0]
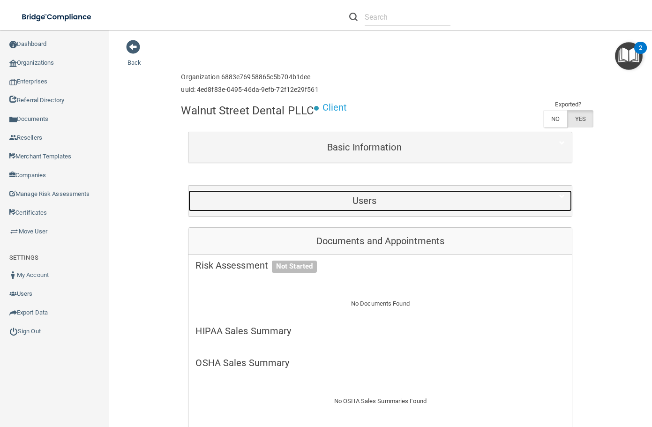
click at [356, 206] on div "Users" at bounding box center [364, 200] width 352 height 21
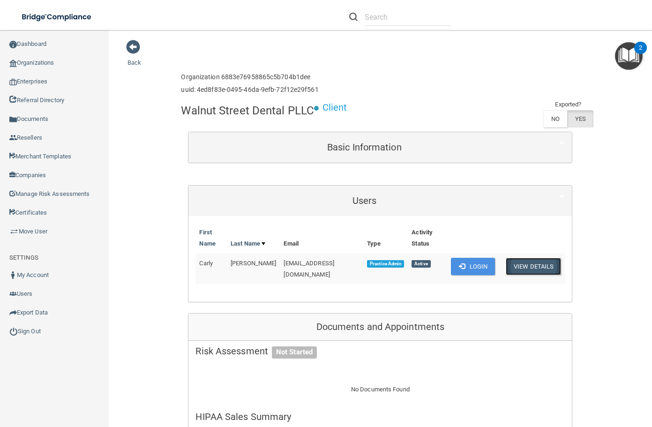
click at [534, 260] on button "View Details" at bounding box center [533, 266] width 55 height 17
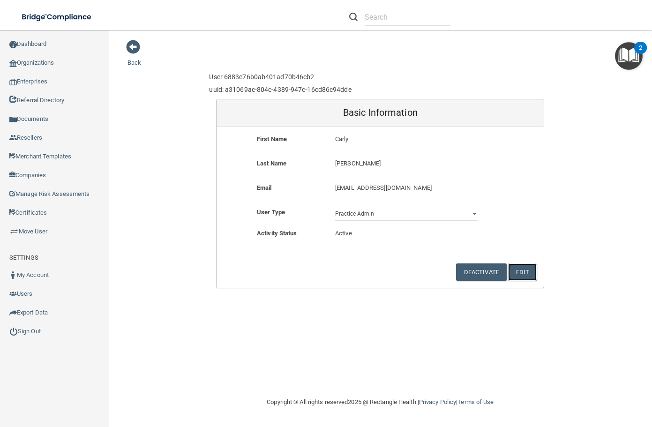
click at [526, 270] on button "Edit" at bounding box center [522, 272] width 29 height 17
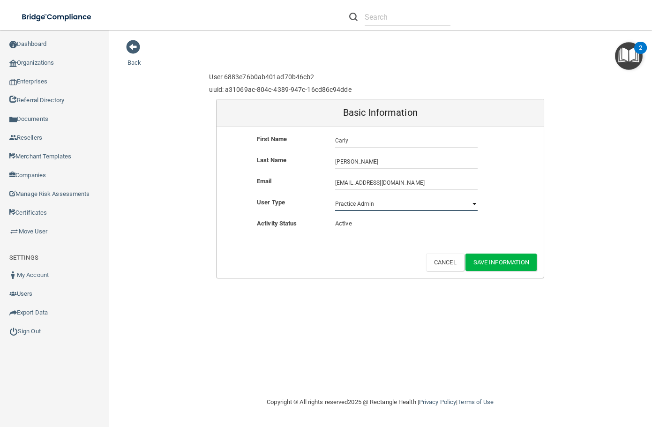
click at [469, 203] on select "Practice Admin Practice Member Financial Institution Admin Business Associate A…" at bounding box center [406, 204] width 143 height 14
click at [498, 203] on div "User Type Practice Admin Practice Member Financial Institution Admin Business A…" at bounding box center [380, 204] width 327 height 14
click at [449, 265] on button "Cancel" at bounding box center [445, 262] width 38 height 17
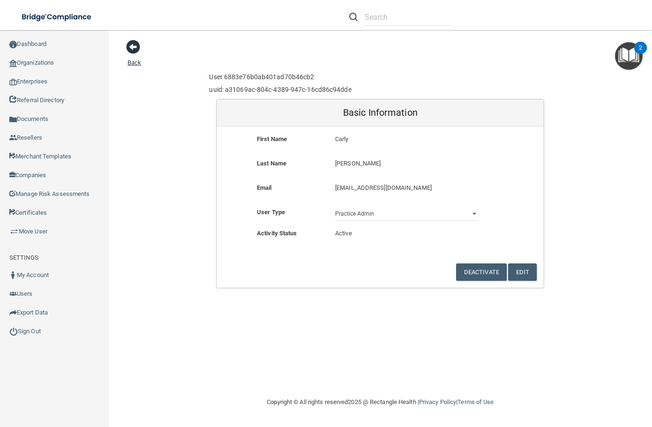
click at [135, 60] on link "Back" at bounding box center [135, 57] width 14 height 18
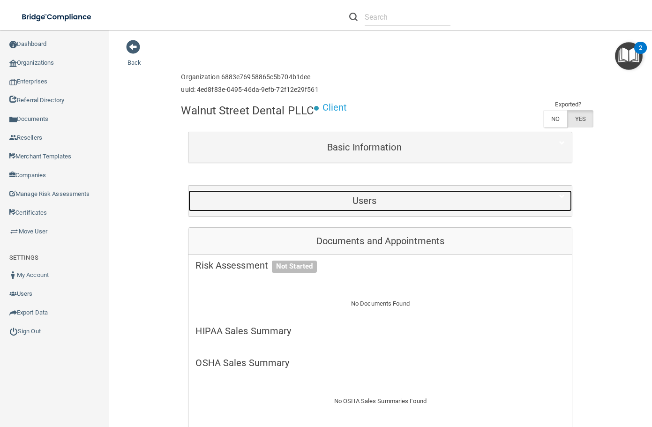
click at [480, 200] on h5 "Users" at bounding box center [365, 201] width 338 height 10
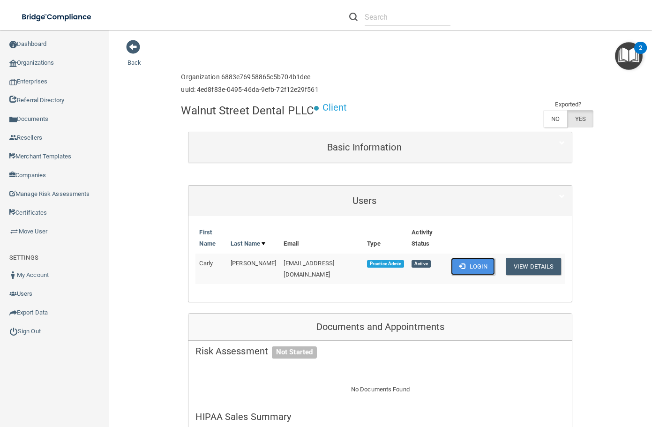
click at [462, 258] on button "Login" at bounding box center [473, 266] width 45 height 17
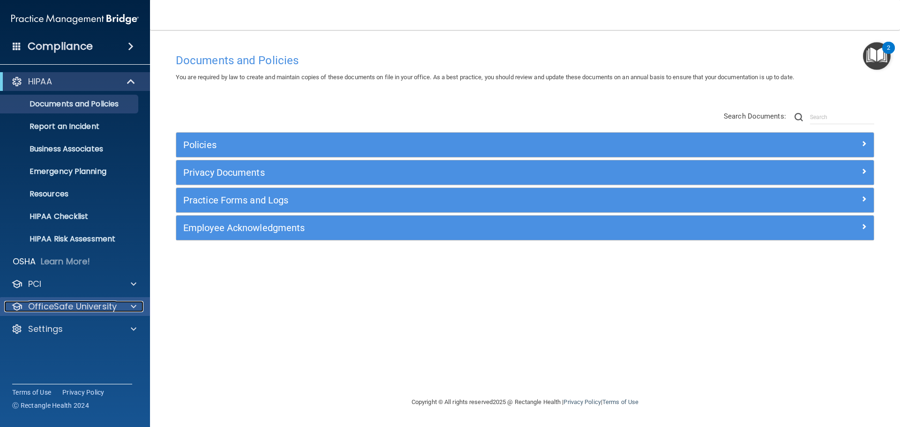
click at [122, 309] on div at bounding box center [131, 306] width 23 height 11
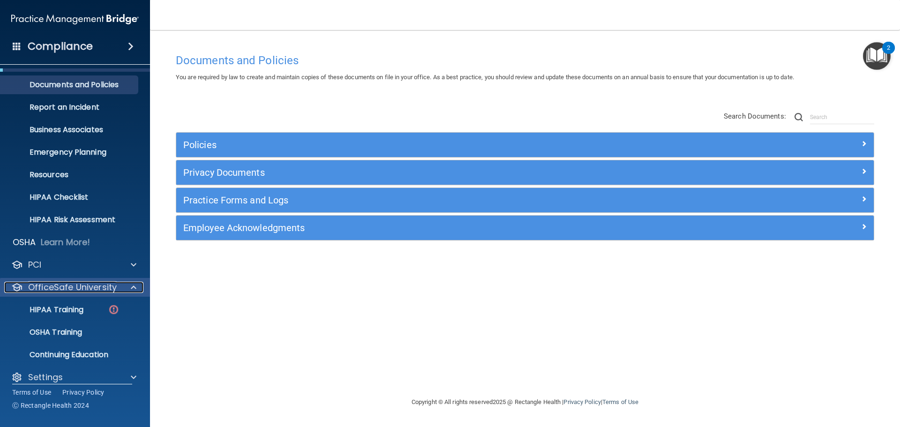
scroll to position [30, 0]
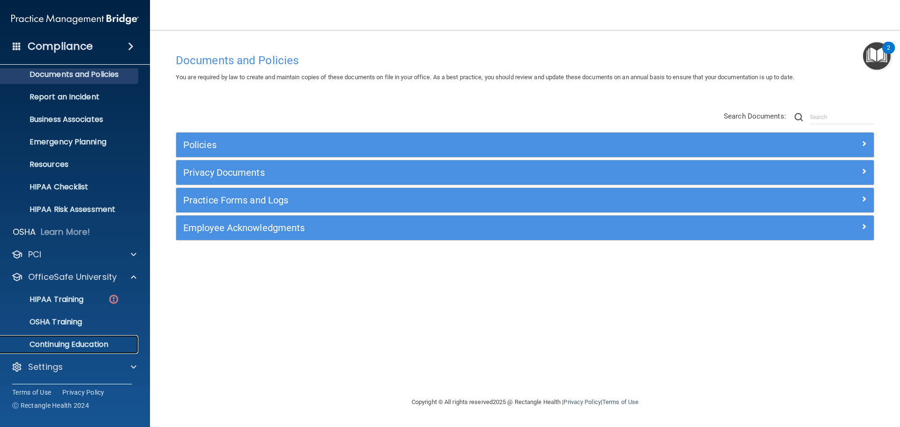
click at [80, 344] on p "Continuing Education" at bounding box center [70, 344] width 128 height 9
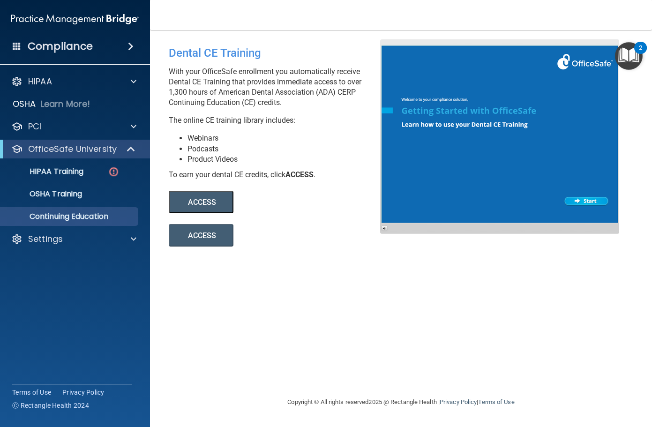
click at [204, 199] on button "ACCESS" at bounding box center [201, 202] width 65 height 23
click at [419, 305] on div "Dental CE Training With your OfficeSafe enrollment you automatically receive De…" at bounding box center [401, 213] width 465 height 348
click at [71, 196] on p "OSHA Training" at bounding box center [44, 193] width 76 height 9
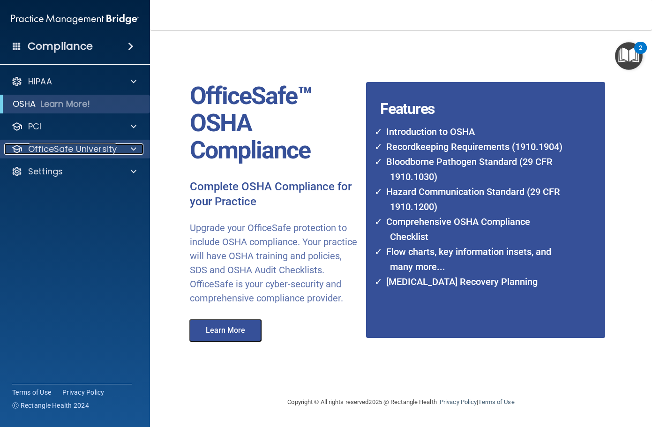
click at [63, 148] on p "OfficeSafe University" at bounding box center [72, 148] width 89 height 11
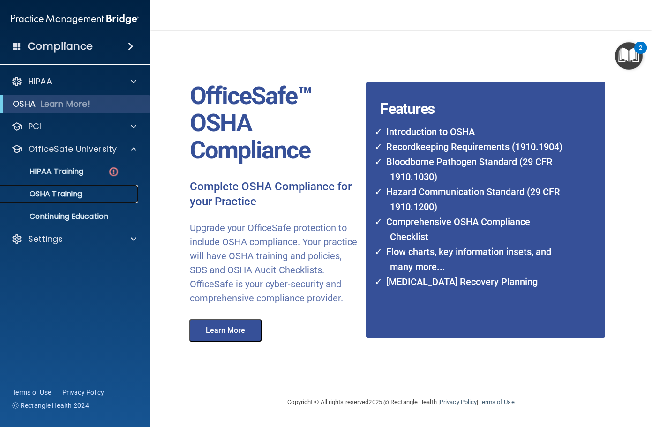
click at [87, 195] on div "OSHA Training" at bounding box center [70, 193] width 128 height 9
click at [87, 213] on p "Continuing Education" at bounding box center [70, 216] width 128 height 9
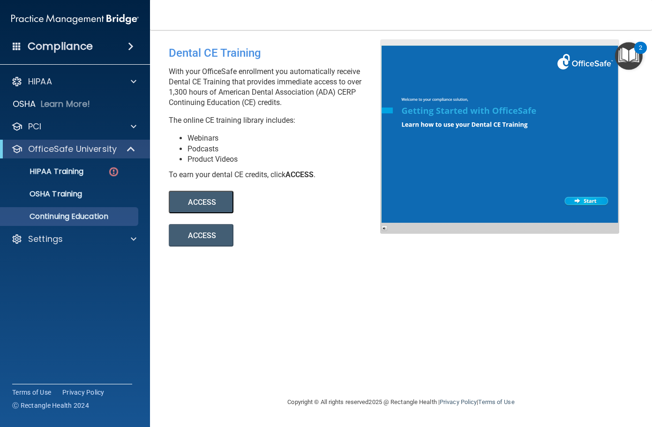
drag, startPoint x: 207, startPoint y: 237, endPoint x: 191, endPoint y: 199, distance: 41.2
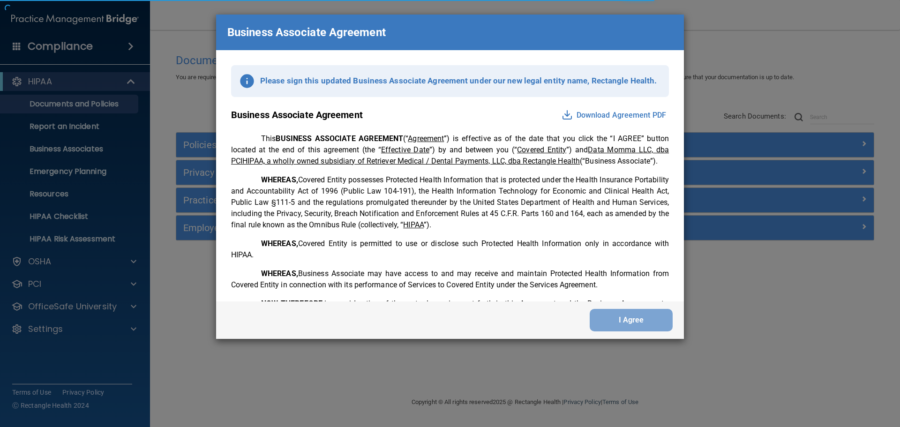
click at [90, 304] on div "Business Associate Agreement Please sign this updated Business Associate Agreem…" at bounding box center [450, 213] width 900 height 427
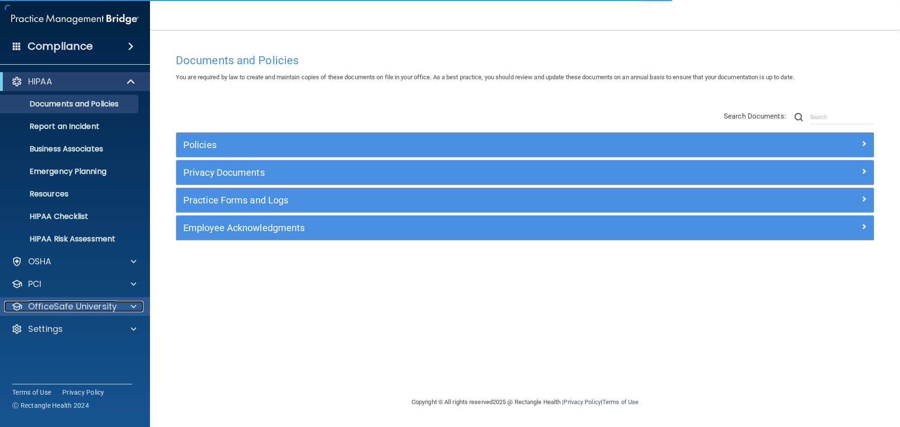
click at [101, 305] on p "OfficeSafe University" at bounding box center [72, 306] width 89 height 11
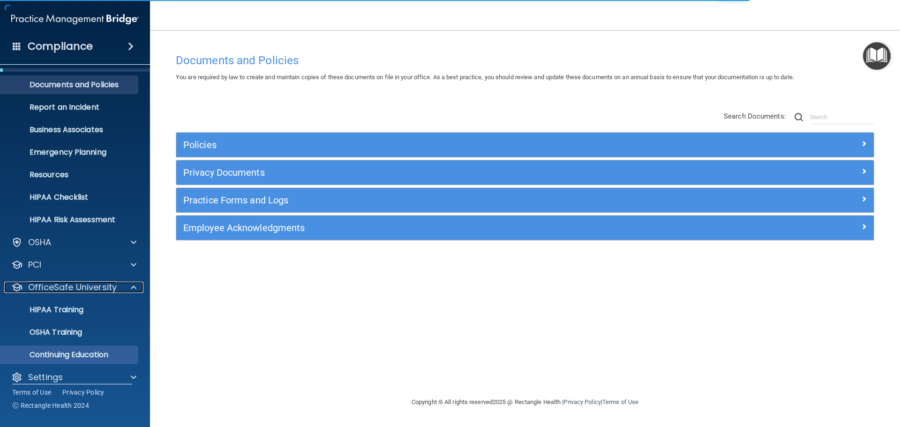
scroll to position [30, 0]
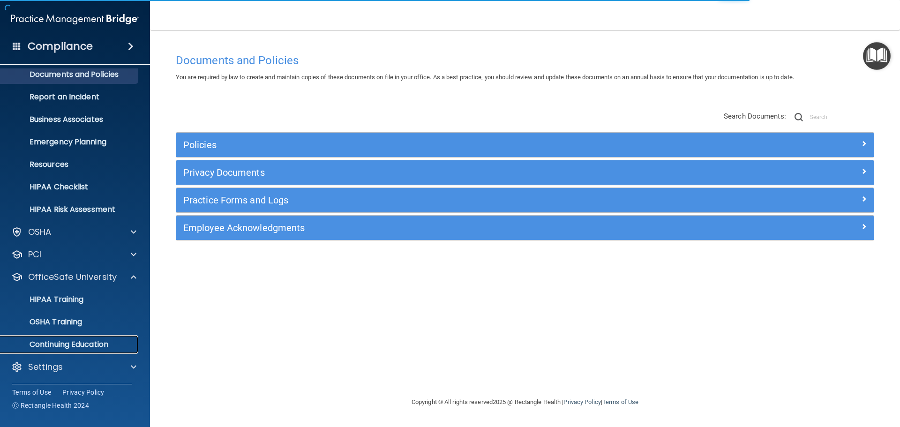
click at [78, 346] on p "Continuing Education" at bounding box center [70, 344] width 128 height 9
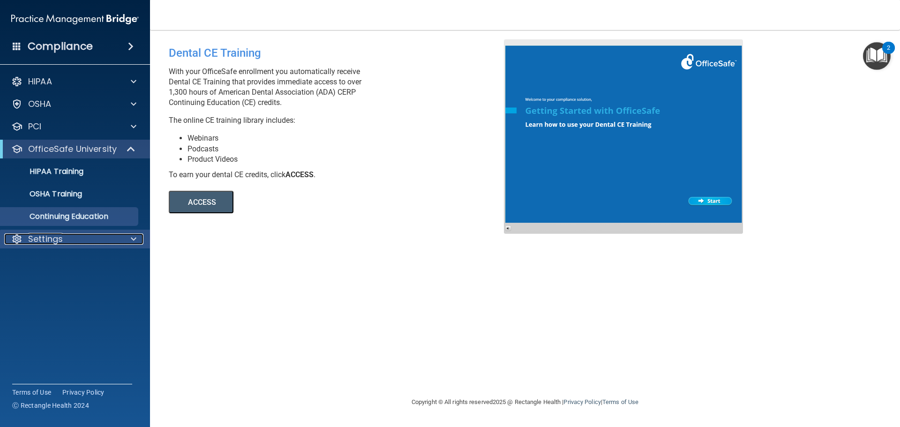
click at [133, 240] on span at bounding box center [134, 238] width 6 height 11
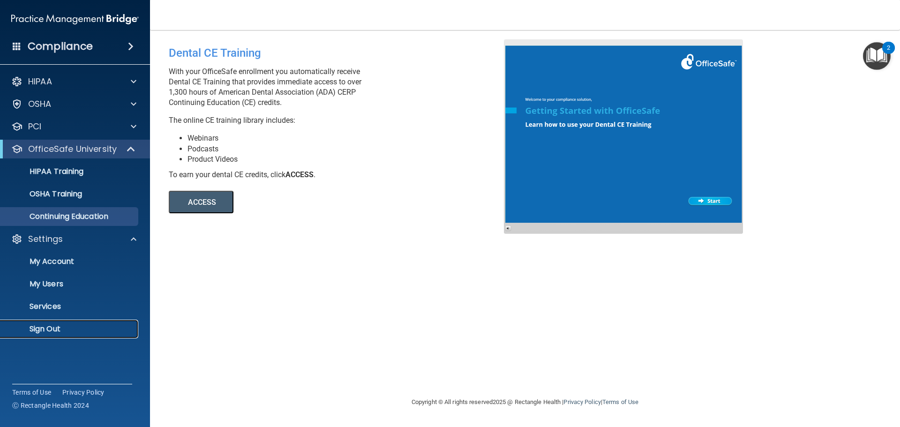
click at [62, 325] on p "Sign Out" at bounding box center [70, 328] width 128 height 9
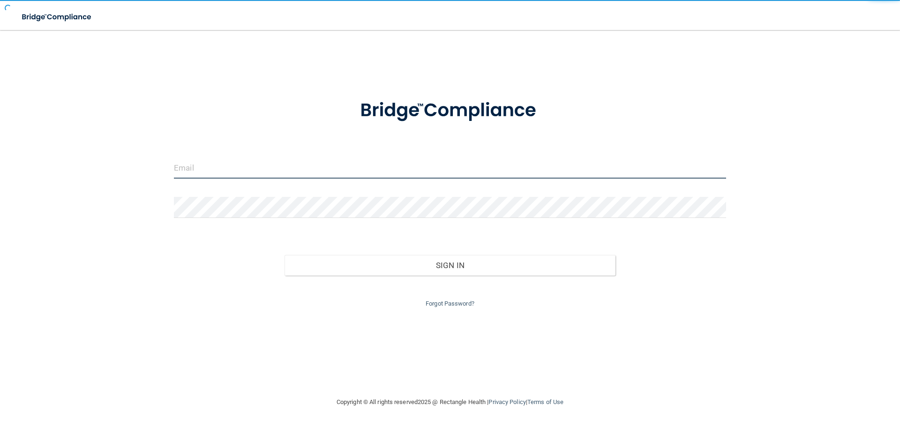
type input "aheld@rectanglehealth.com"
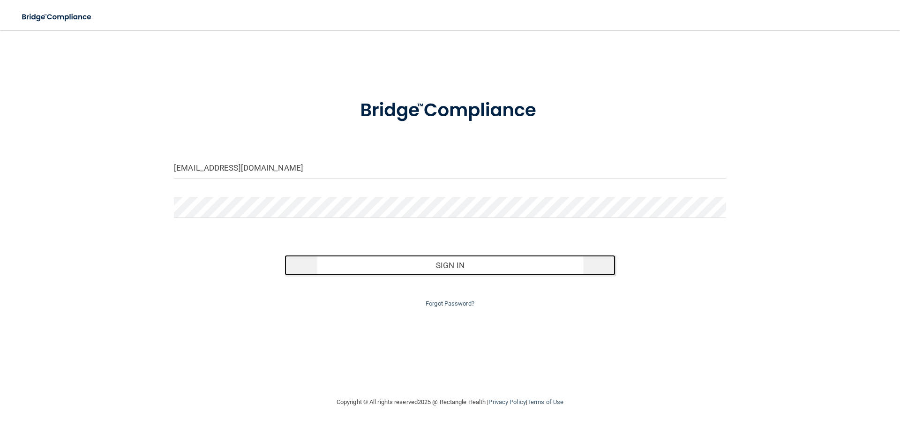
click at [424, 270] on button "Sign In" at bounding box center [450, 265] width 331 height 21
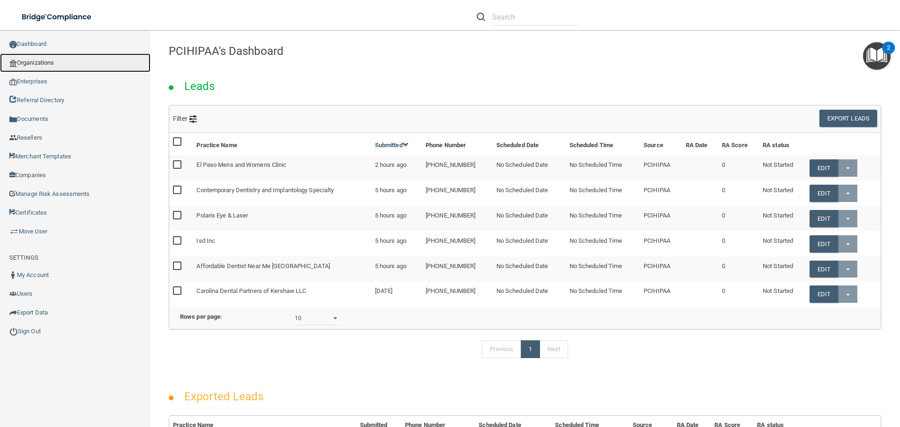
click at [42, 62] on link "Organizations" at bounding box center [75, 62] width 151 height 19
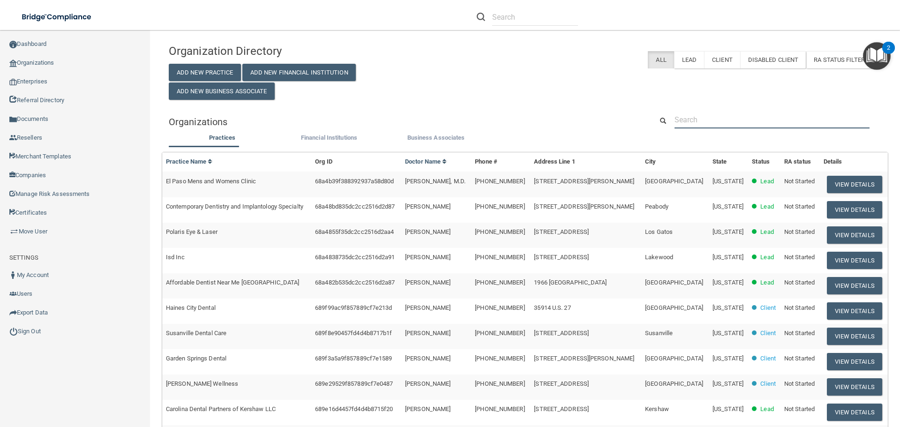
click at [700, 120] on input "text" at bounding box center [772, 119] width 195 height 17
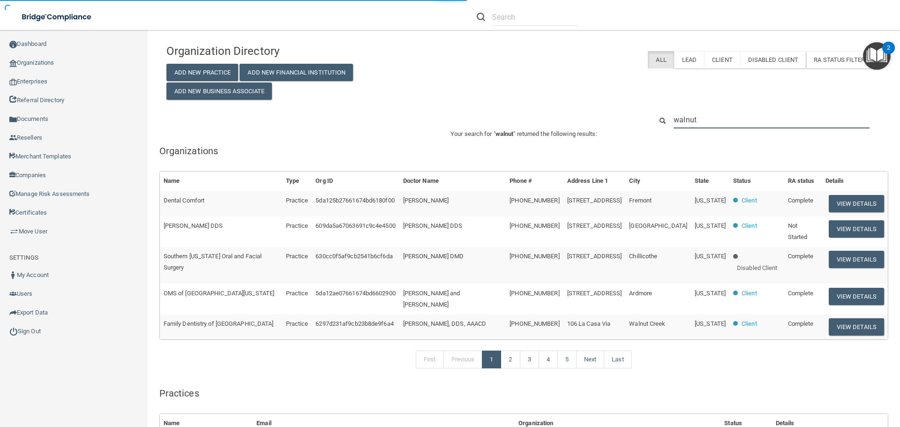
click at [700, 120] on input "walnut" at bounding box center [772, 119] width 196 height 17
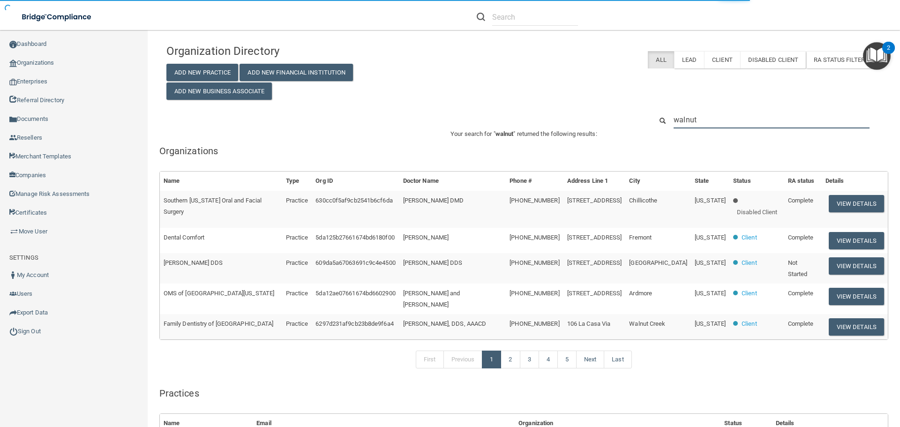
type input "Walnut Street Dental pllc"
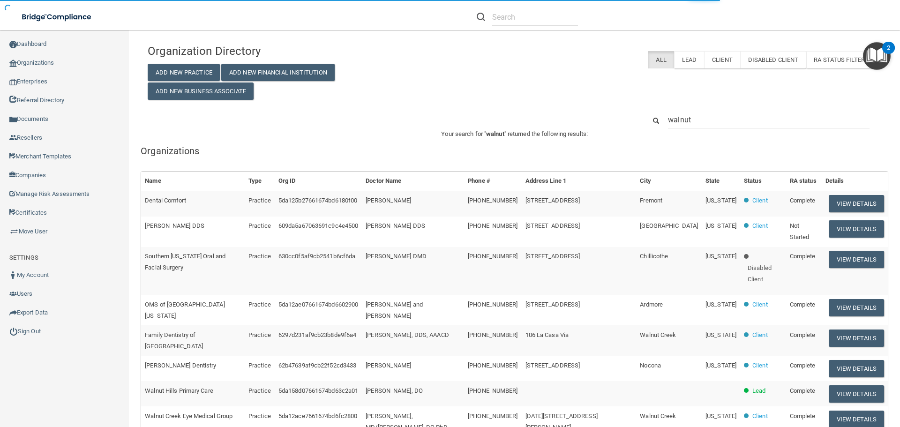
click at [743, 121] on input "walnut" at bounding box center [769, 119] width 202 height 17
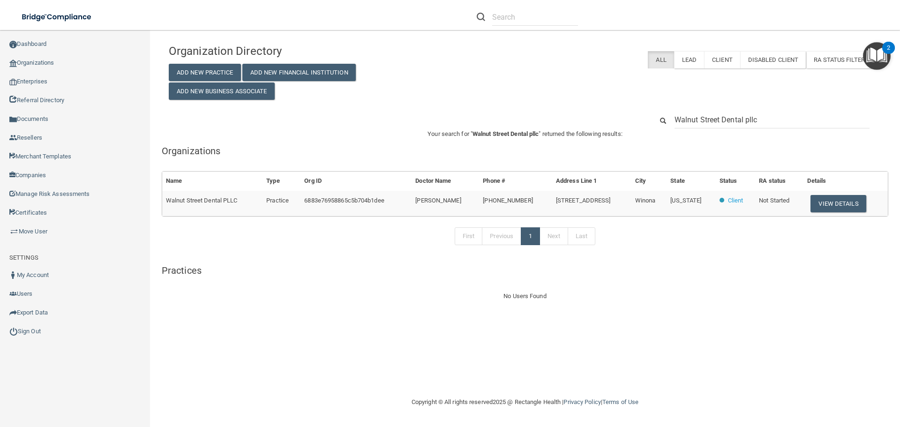
click at [772, 118] on input "Walnut Street Dental pllc" at bounding box center [772, 119] width 195 height 17
click at [792, 152] on h5 "Organizations" at bounding box center [525, 151] width 727 height 10
click at [833, 200] on button "View Details" at bounding box center [838, 203] width 55 height 17
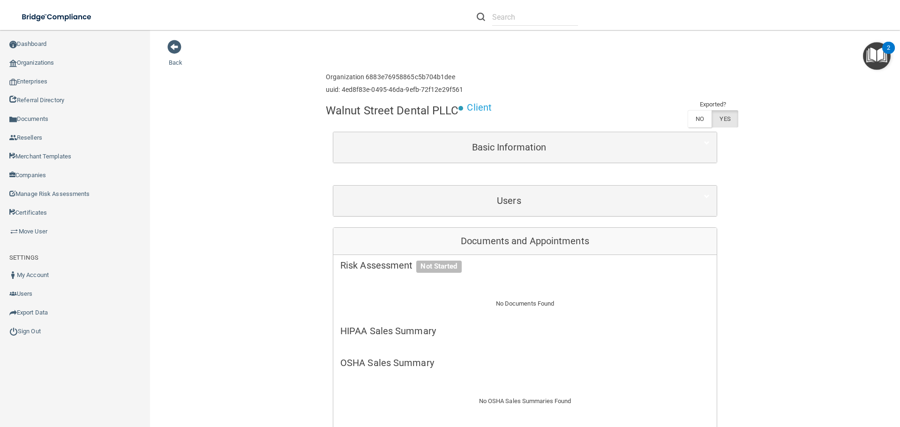
click at [540, 121] on div "Walnut Street Dental PLLC Client Exported? NO YES" at bounding box center [525, 115] width 399 height 32
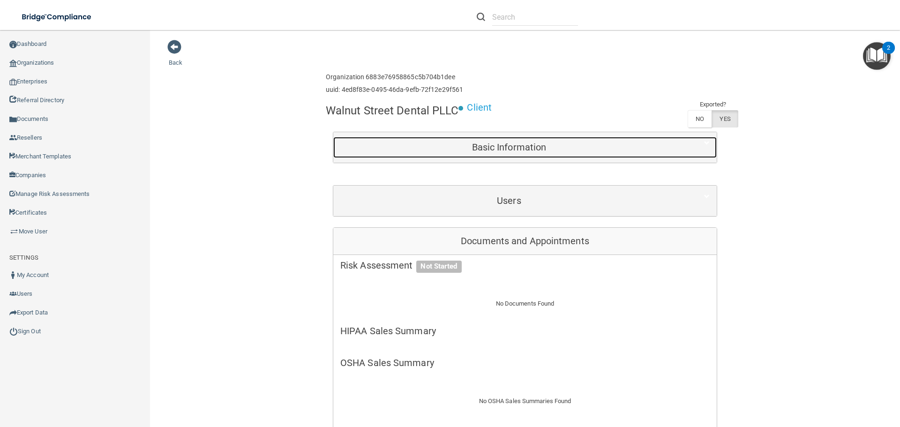
click at [543, 151] on h5 "Basic Information" at bounding box center [509, 147] width 338 height 10
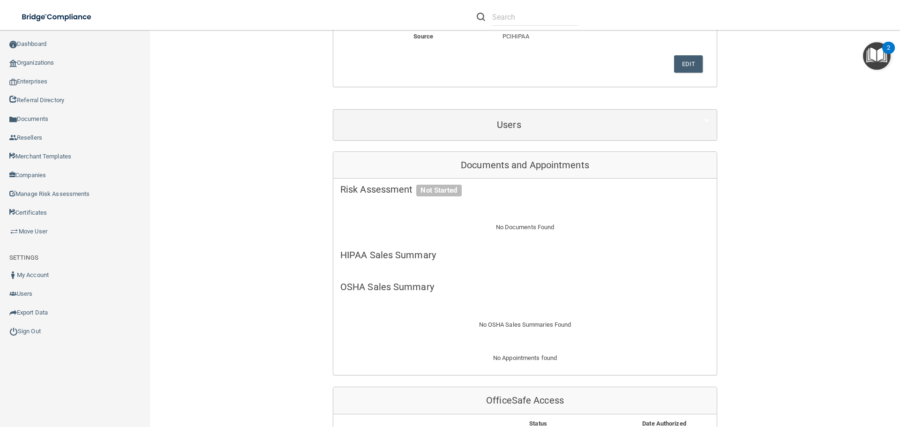
scroll to position [375, 0]
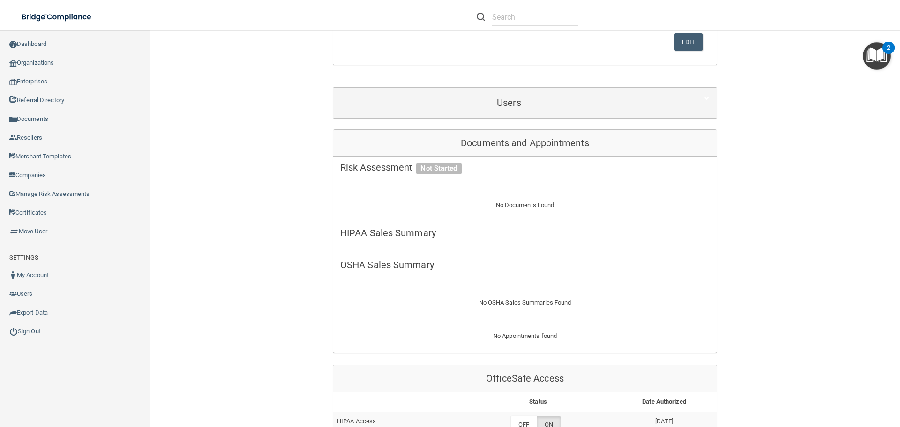
click at [789, 185] on div "Back Enterprise » Organization 6883e76958865c5b704b1dee uuid: 4ed8f83e-0495-46d…" at bounding box center [525, 284] width 713 height 1240
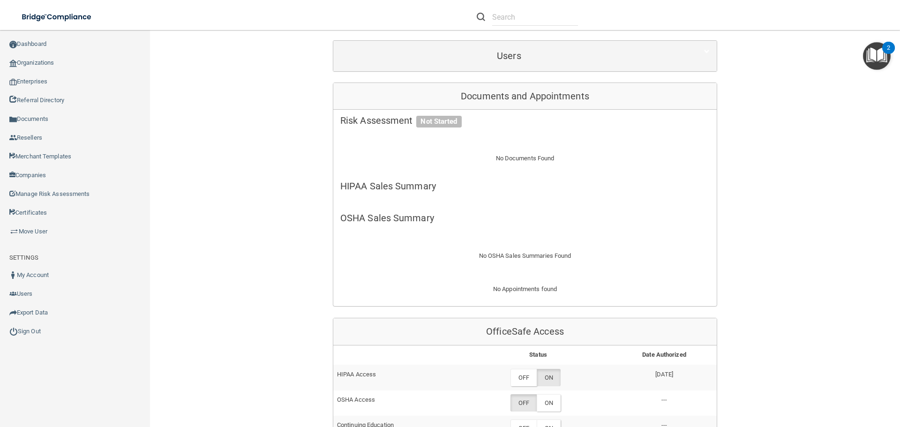
scroll to position [750, 0]
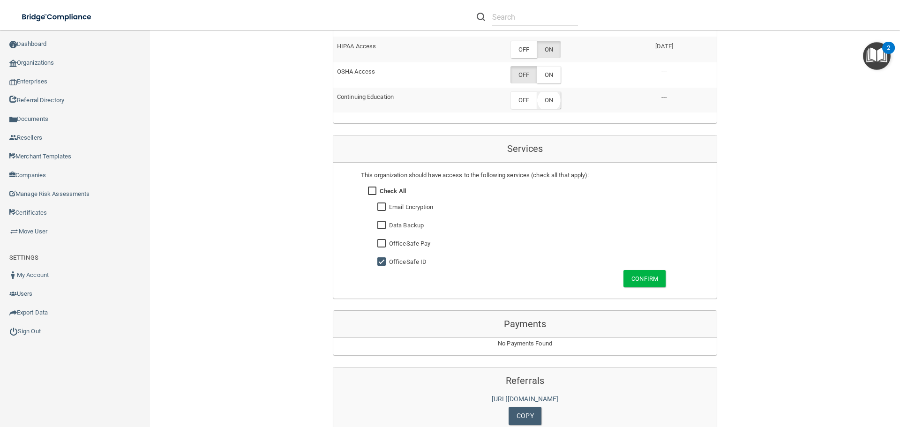
click at [546, 104] on label "ON" at bounding box center [549, 99] width 24 height 17
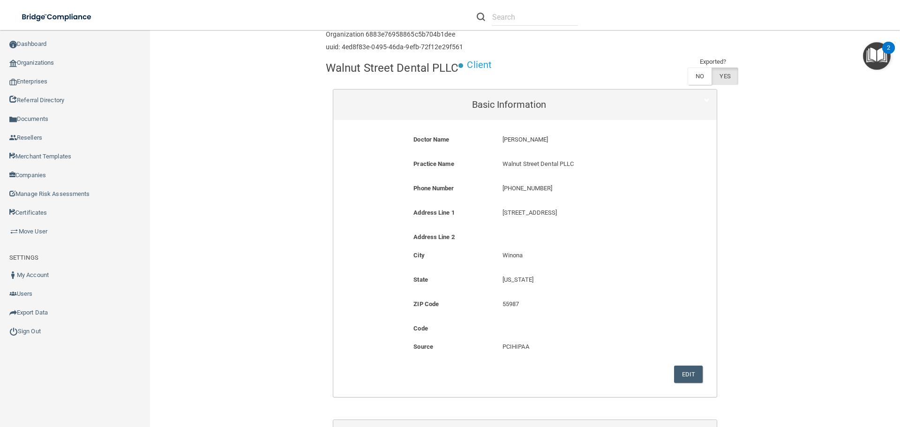
scroll to position [0, 0]
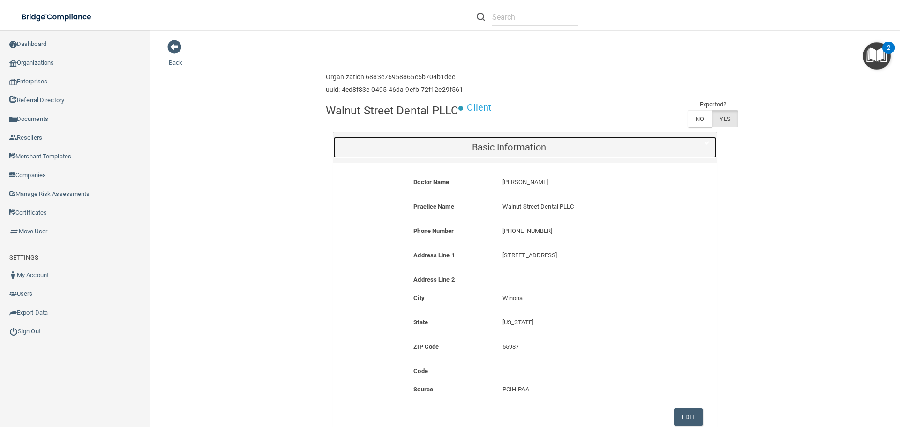
click at [594, 138] on div "Basic Information" at bounding box center [509, 147] width 352 height 21
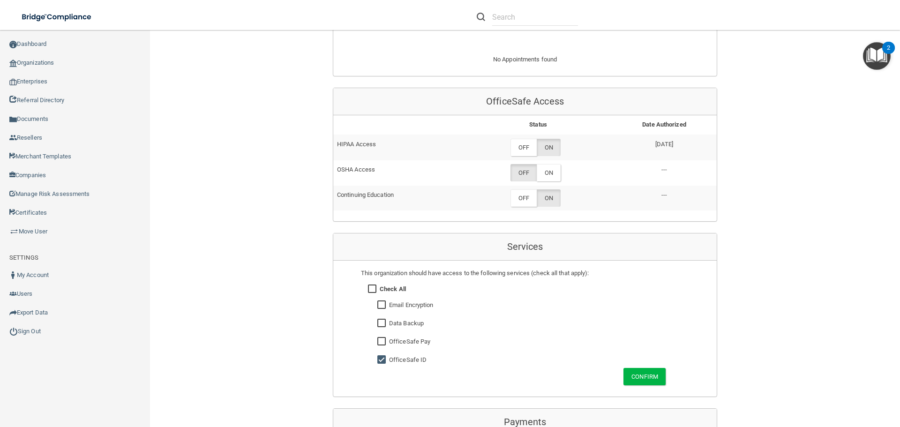
scroll to position [94, 0]
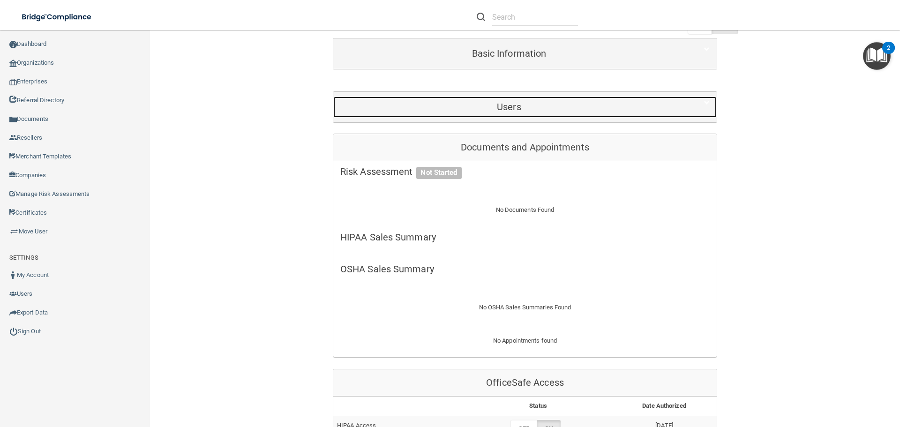
click at [528, 112] on h5 "Users" at bounding box center [509, 107] width 338 height 10
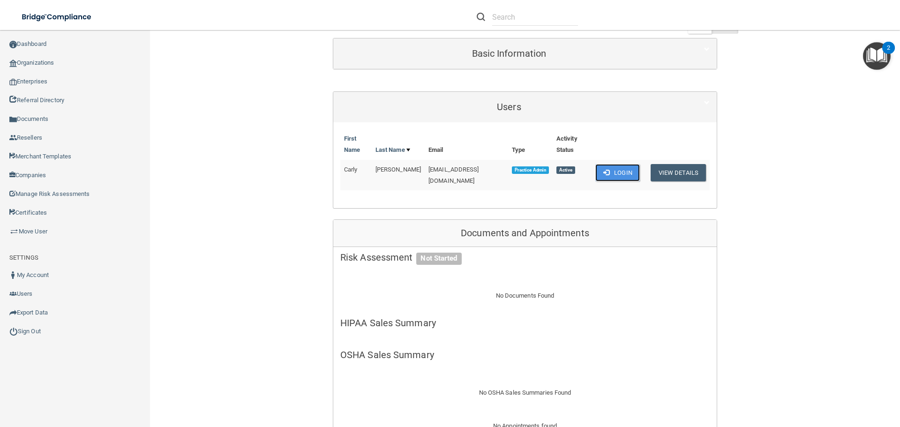
click at [603, 169] on span at bounding box center [606, 172] width 6 height 6
click at [675, 165] on button "View Details" at bounding box center [678, 172] width 55 height 17
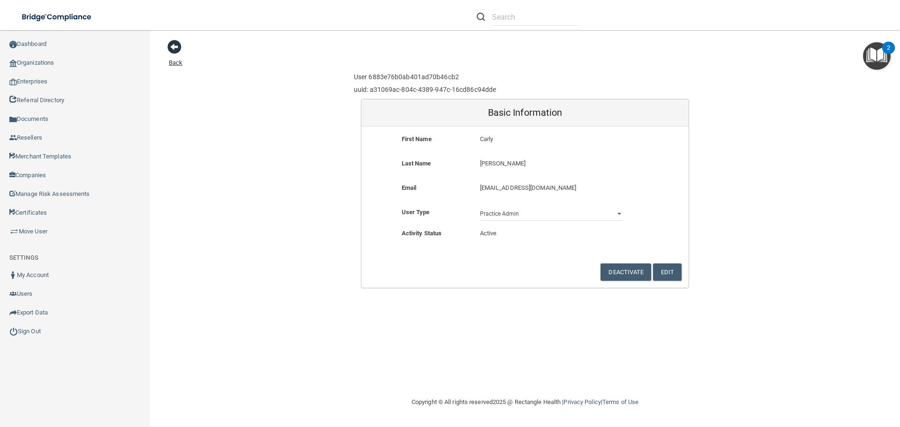
click at [174, 62] on link "Back" at bounding box center [176, 57] width 14 height 18
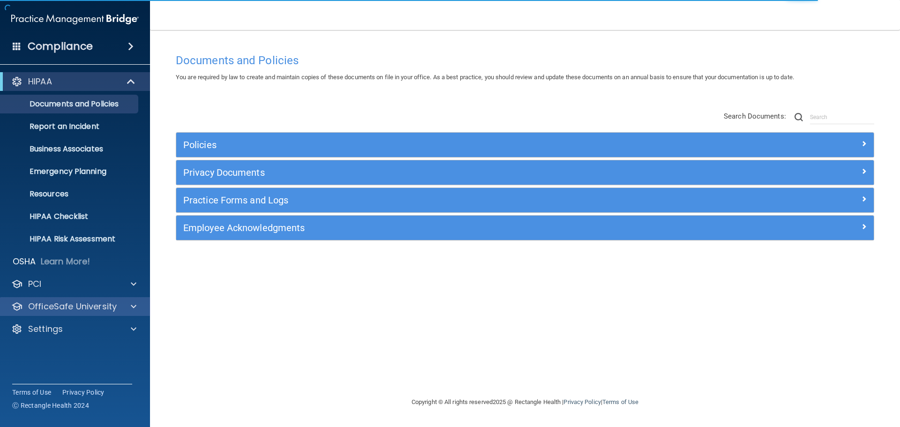
click at [116, 313] on div "OfficeSafe University" at bounding box center [75, 306] width 151 height 19
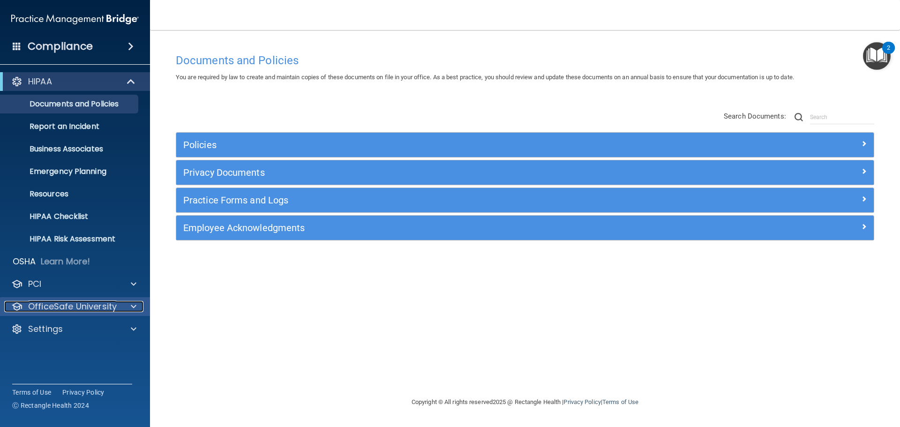
click at [81, 309] on p "OfficeSafe University" at bounding box center [72, 306] width 89 height 11
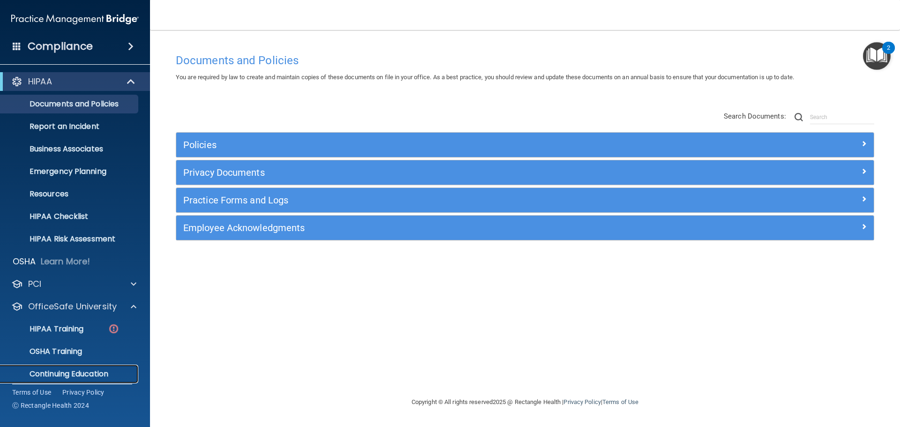
click at [67, 374] on p "Continuing Education" at bounding box center [70, 373] width 128 height 9
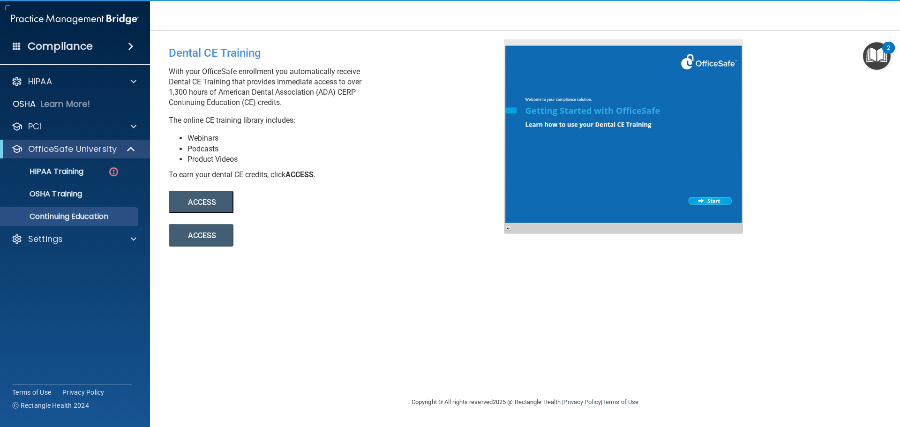
click at [197, 201] on button "ACCESS" at bounding box center [201, 202] width 65 height 23
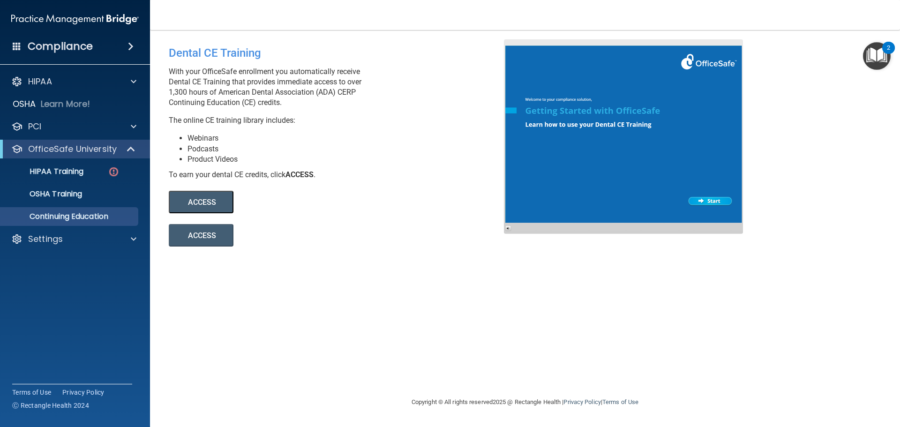
click at [276, 157] on li "Product Videos" at bounding box center [350, 159] width 324 height 10
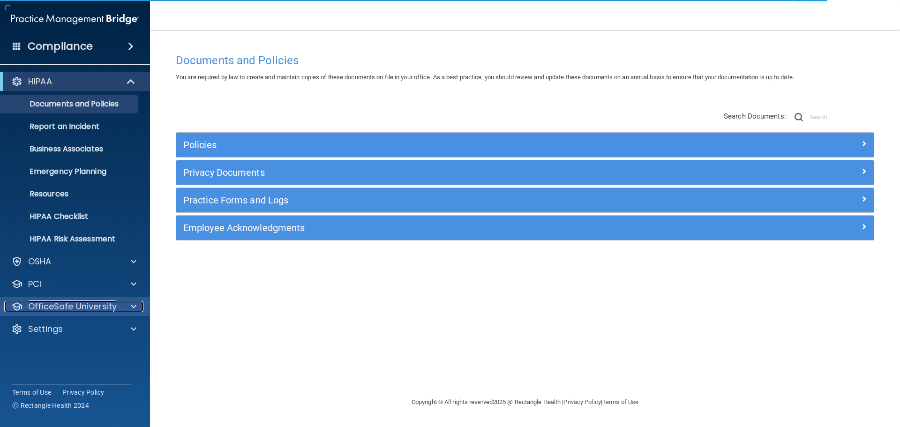
click at [96, 312] on p "OfficeSafe University" at bounding box center [72, 306] width 89 height 11
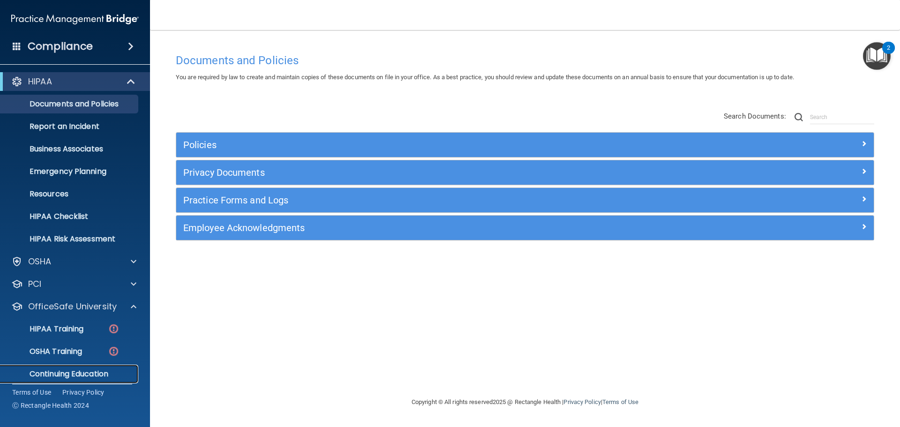
click at [90, 373] on p "Continuing Education" at bounding box center [70, 373] width 128 height 9
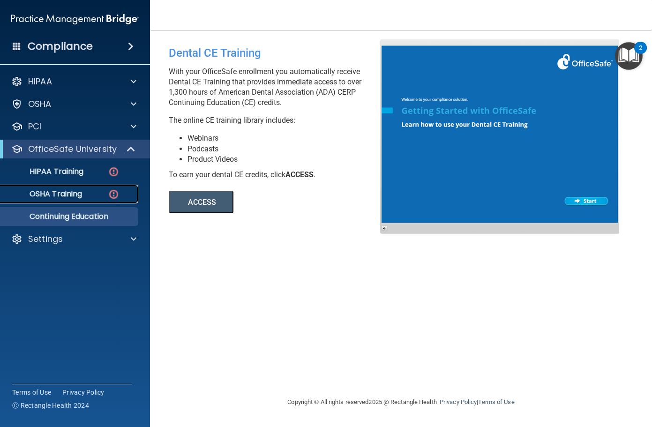
click at [76, 196] on p "OSHA Training" at bounding box center [44, 193] width 76 height 9
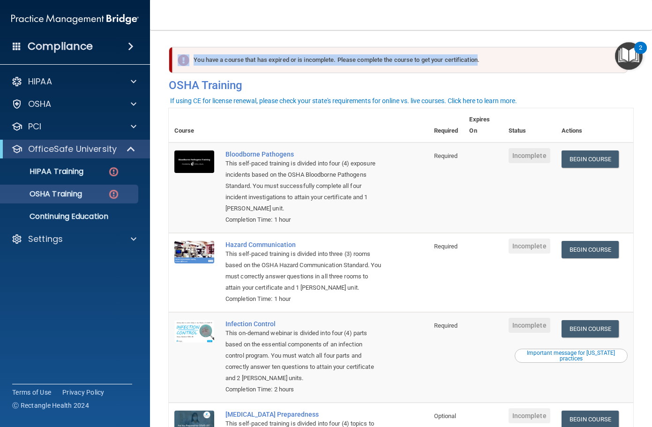
drag, startPoint x: 229, startPoint y: 52, endPoint x: 478, endPoint y: 62, distance: 248.7
click at [478, 62] on div "You have a course that has expired or is incomplete. Please complete the course…" at bounding box center [400, 60] width 455 height 26
click at [478, 63] on div "You have a course that has expired or is incomplete. Please complete the course…" at bounding box center [400, 60] width 455 height 26
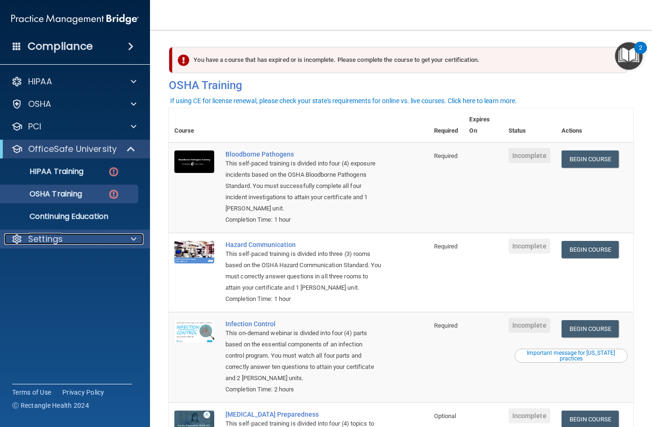
click at [83, 242] on div "Settings" at bounding box center [62, 238] width 116 height 11
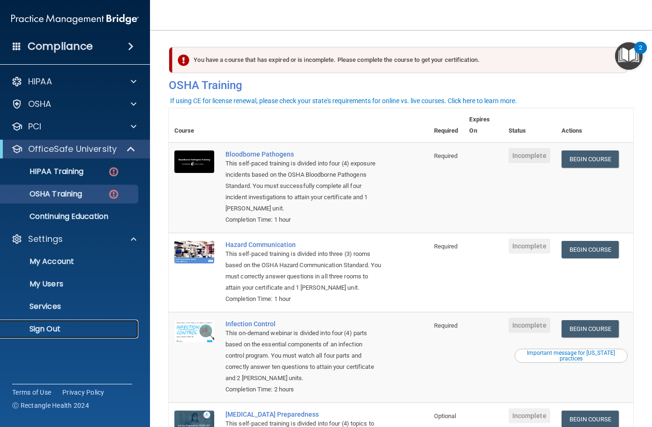
click at [51, 324] on p "Sign Out" at bounding box center [70, 328] width 128 height 9
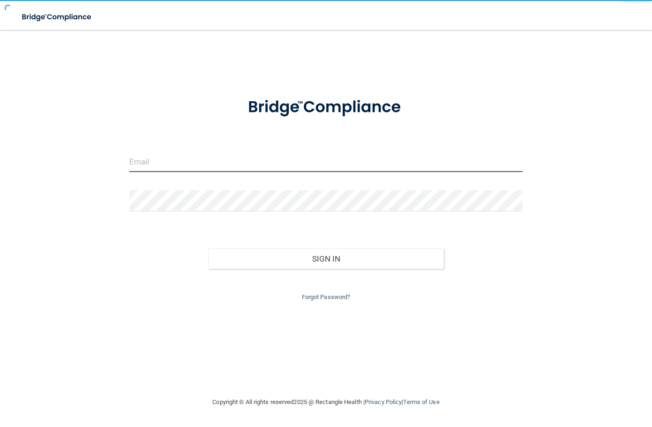
type input "aheld@rectanglehealth.com"
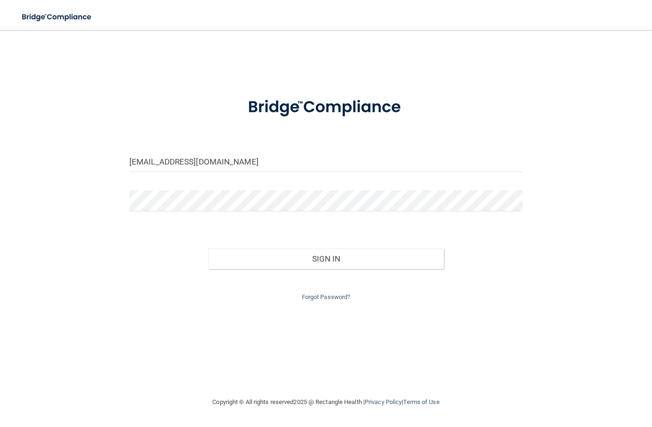
click at [447, 100] on div at bounding box center [325, 107] width 407 height 42
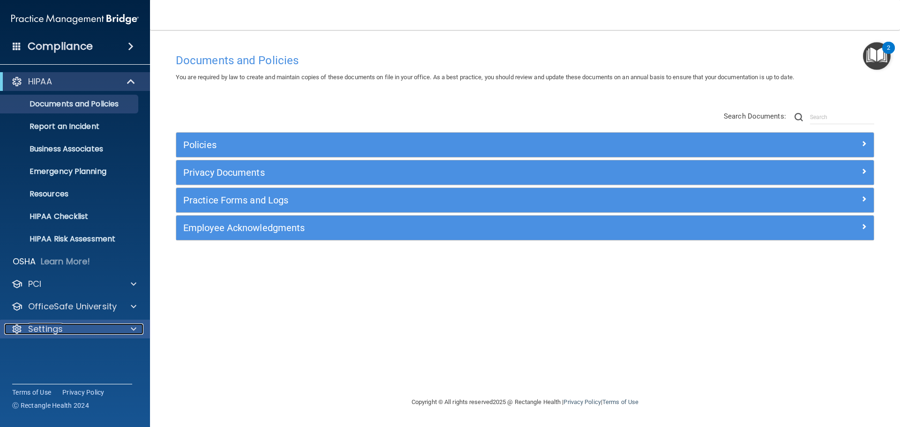
click at [50, 331] on p "Settings" at bounding box center [45, 329] width 35 height 11
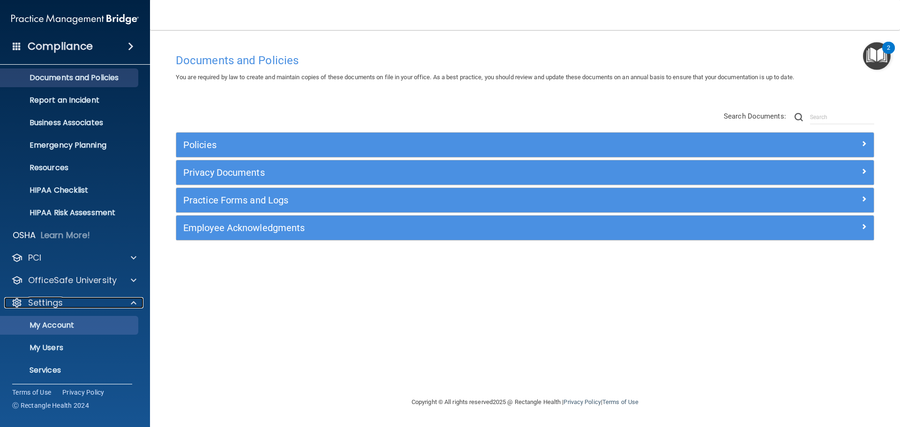
scroll to position [52, 0]
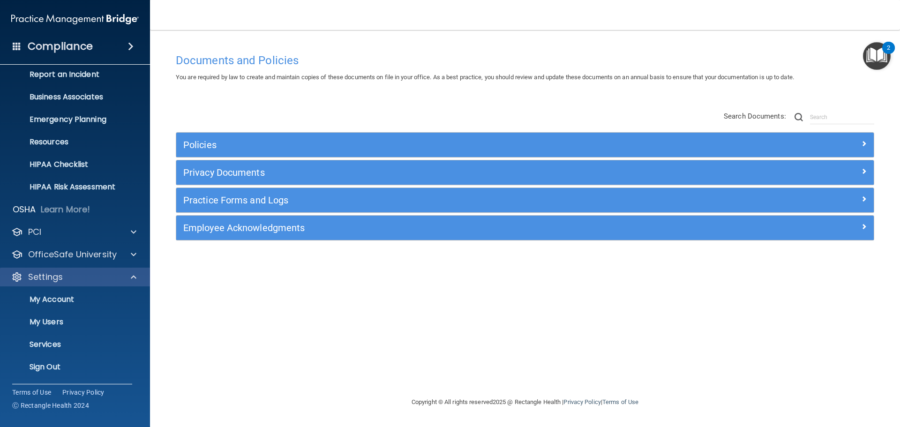
click at [88, 270] on div "Settings" at bounding box center [75, 277] width 151 height 19
click at [128, 278] on div at bounding box center [131, 276] width 23 height 11
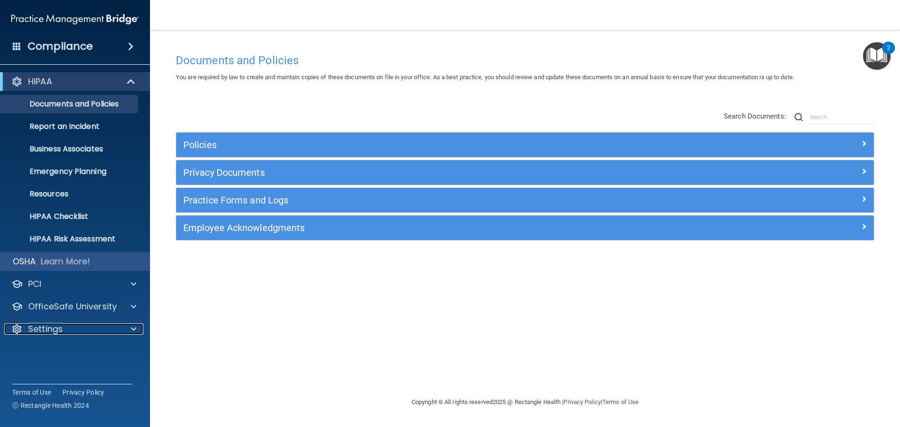
scroll to position [0, 0]
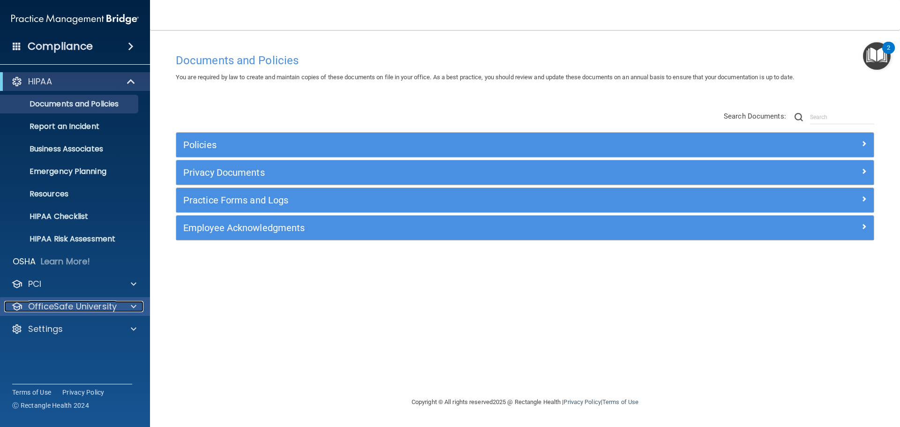
drag, startPoint x: 134, startPoint y: 303, endPoint x: 139, endPoint y: 306, distance: 6.1
click at [134, 304] on span at bounding box center [134, 306] width 6 height 11
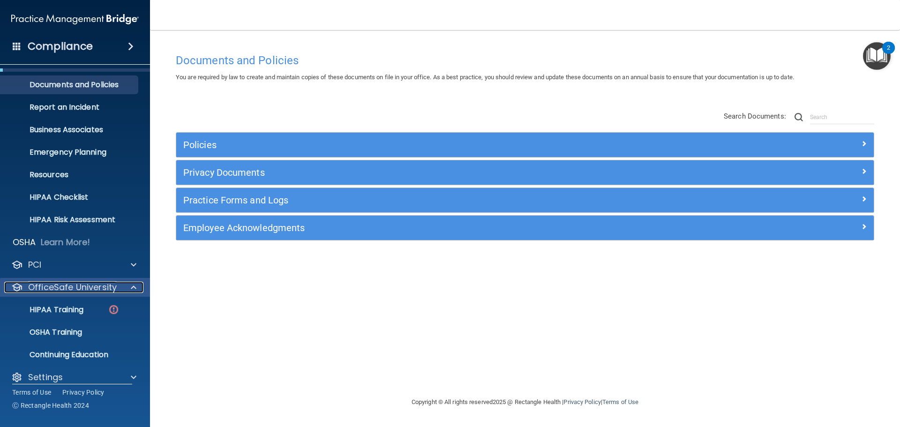
scroll to position [30, 0]
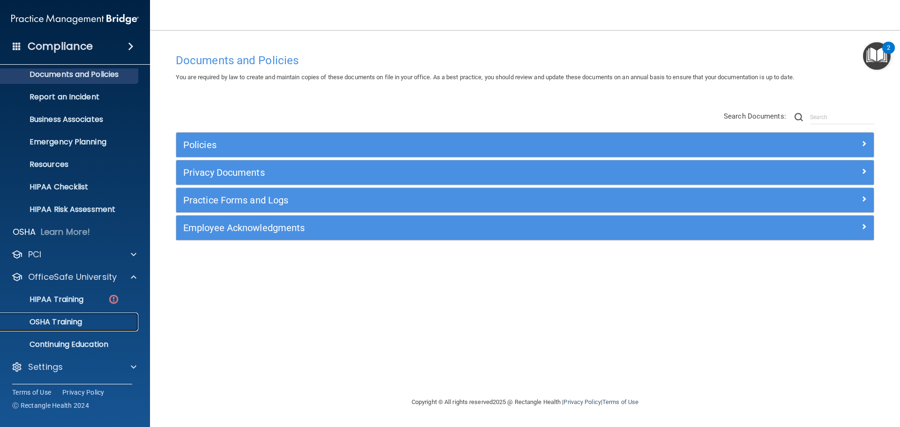
click at [72, 325] on p "OSHA Training" at bounding box center [44, 321] width 76 height 9
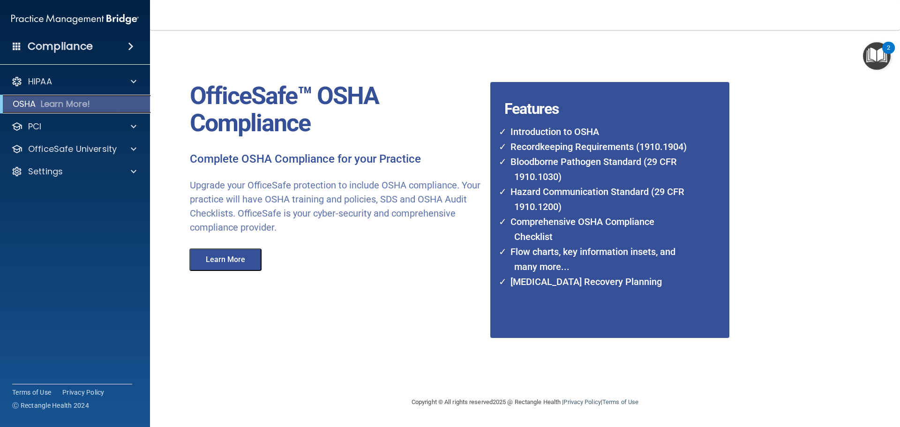
click at [68, 102] on p "Learn More!" at bounding box center [66, 103] width 50 height 11
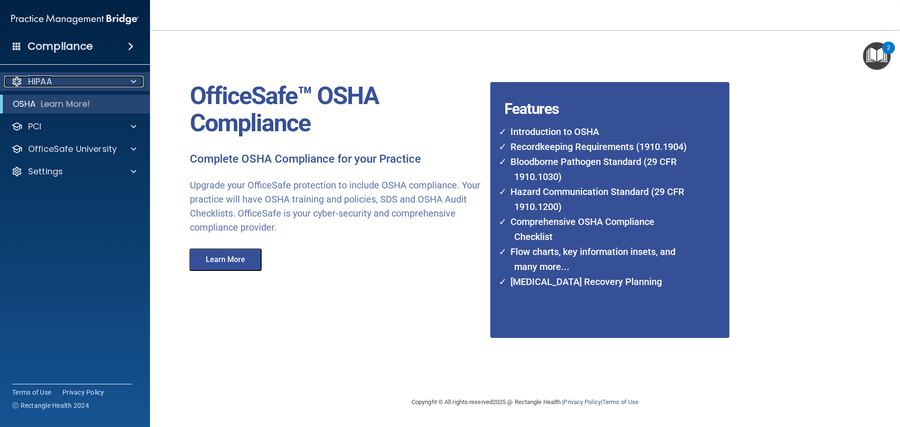
click at [97, 80] on div "HIPAA" at bounding box center [62, 81] width 116 height 11
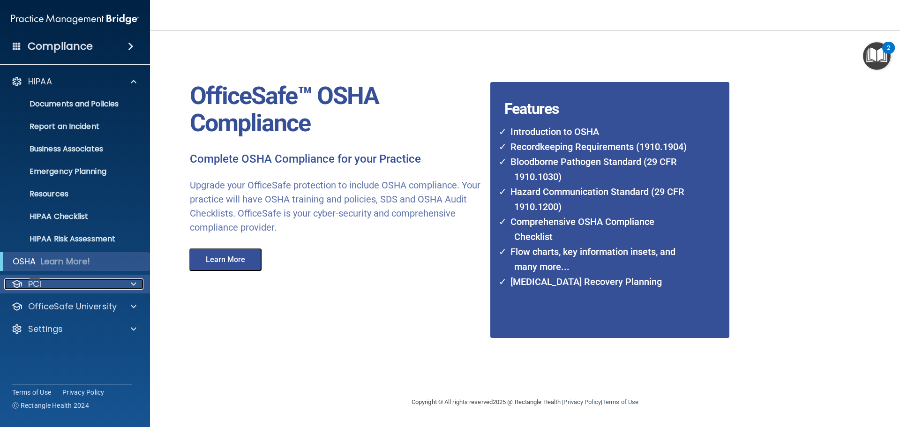
click at [89, 283] on div "PCI" at bounding box center [62, 284] width 116 height 11
click at [86, 282] on div "PCI" at bounding box center [62, 284] width 116 height 11
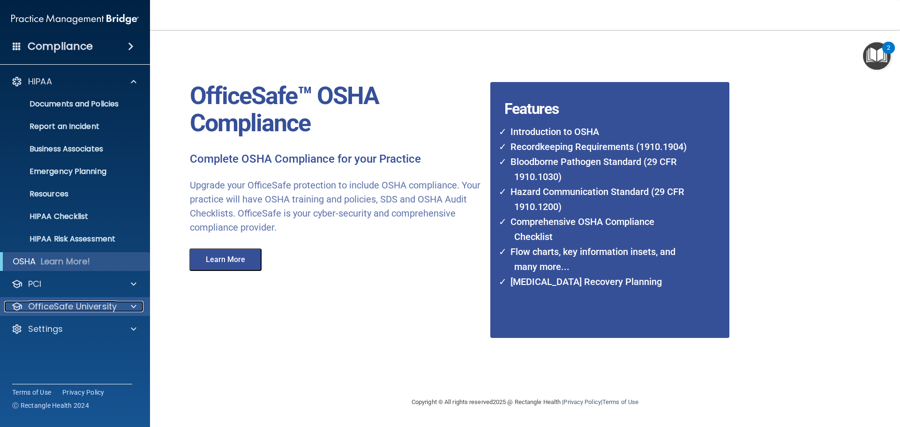
click at [98, 307] on p "OfficeSafe University" at bounding box center [72, 306] width 89 height 11
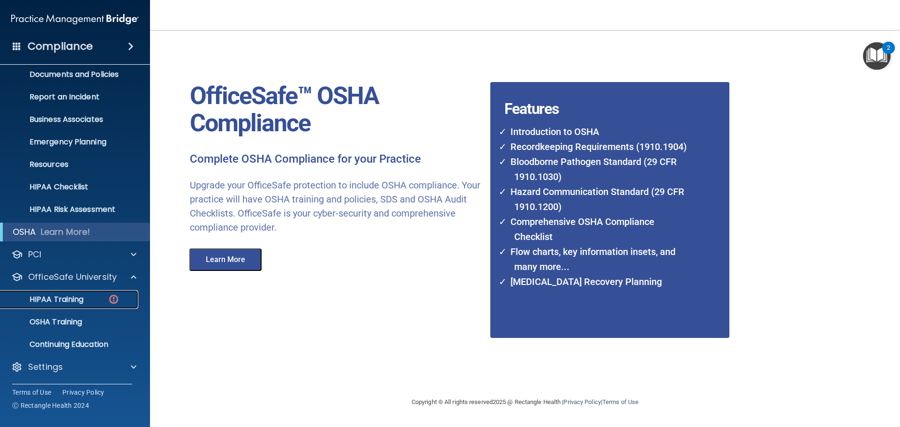
click at [68, 300] on p "HIPAA Training" at bounding box center [44, 299] width 77 height 9
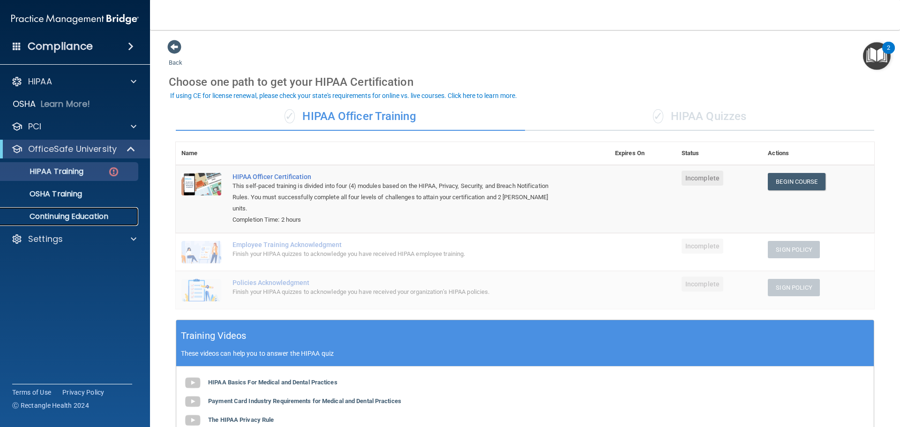
click at [83, 214] on p "Continuing Education" at bounding box center [70, 216] width 128 height 9
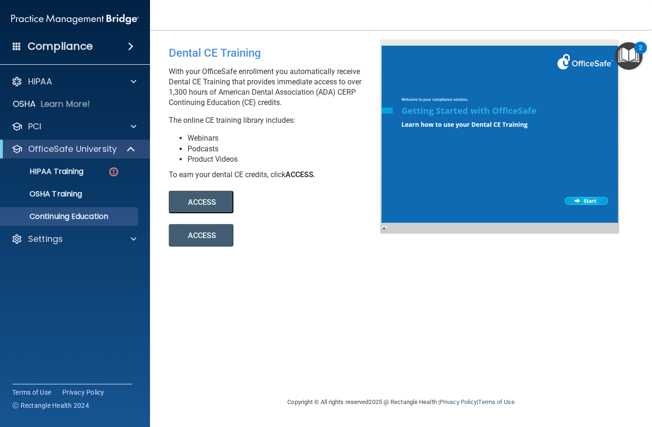
click at [448, 278] on div "Dental CE Training With your OfficeSafe enrollment you automatically receive De…" at bounding box center [401, 213] width 465 height 348
click at [619, 206] on div at bounding box center [499, 136] width 239 height 195
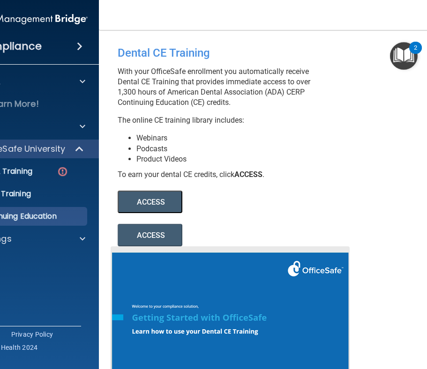
click at [383, 366] on link at bounding box center [289, 344] width 342 height 195
